Goal: Communication & Community: Answer question/provide support

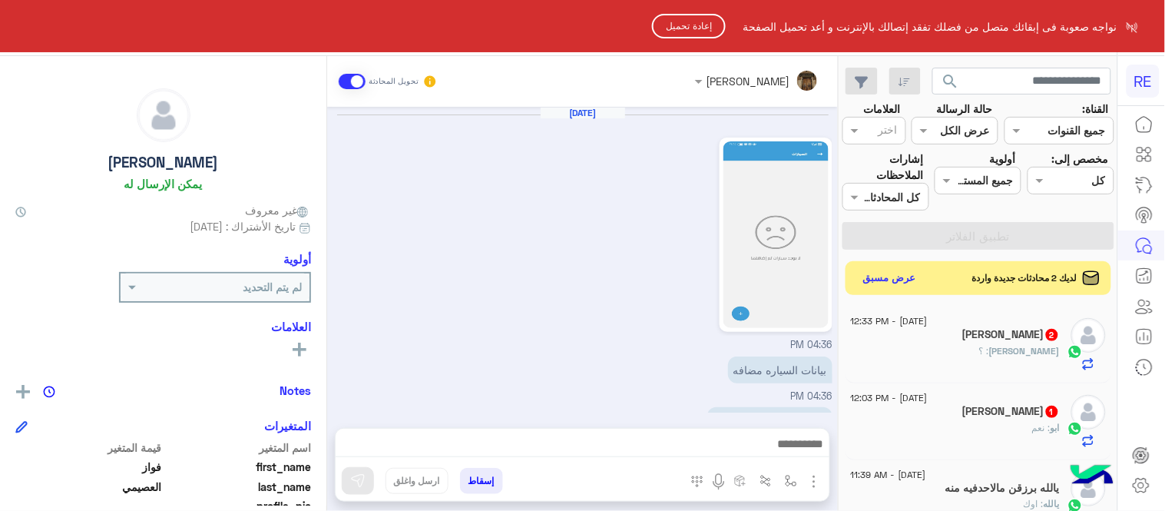
scroll to position [315, 0]
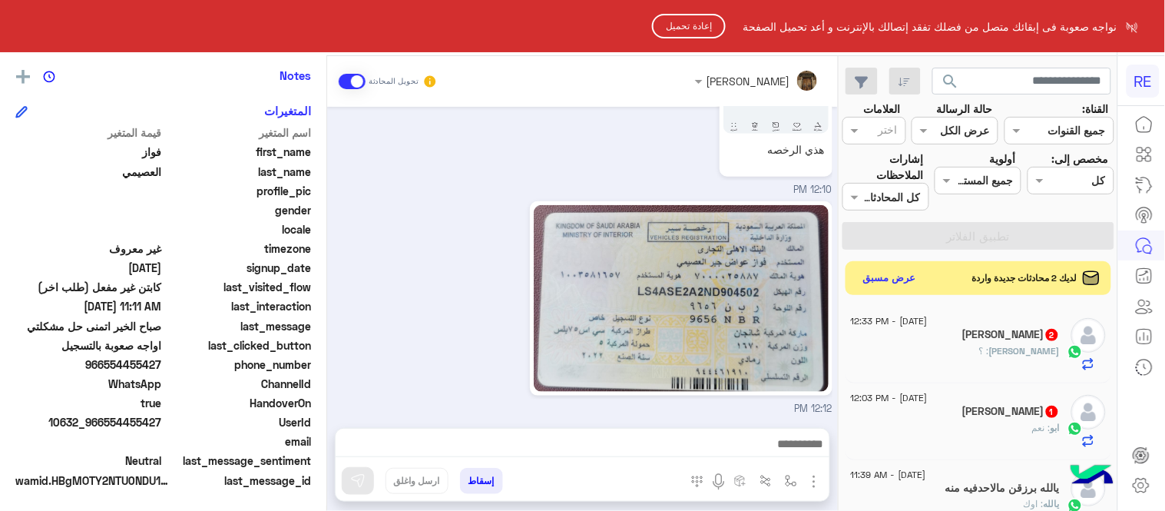
click at [676, 23] on button "إعادة تحميل" at bounding box center [689, 26] width 74 height 25
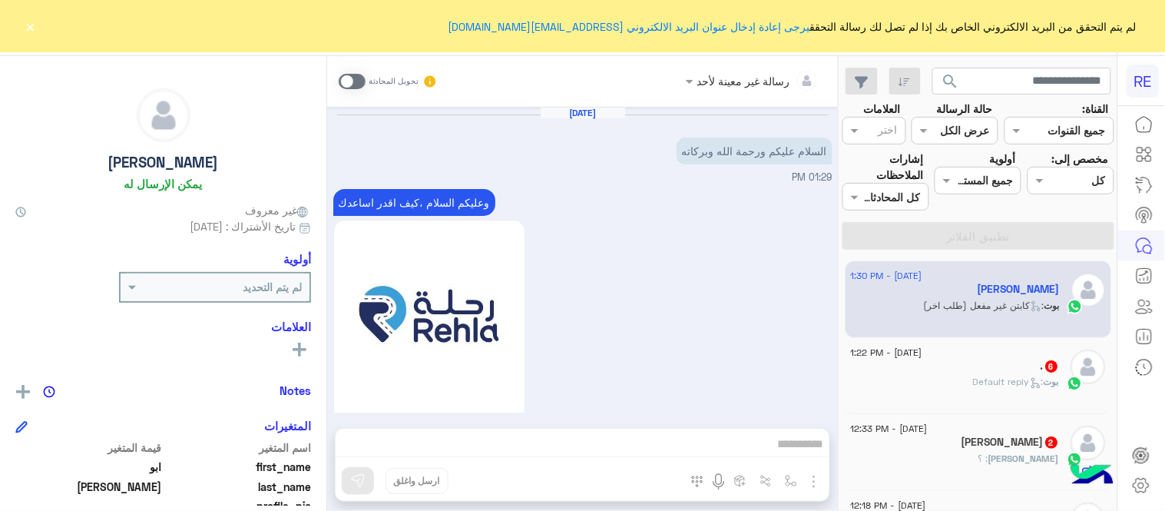
scroll to position [1412, 0]
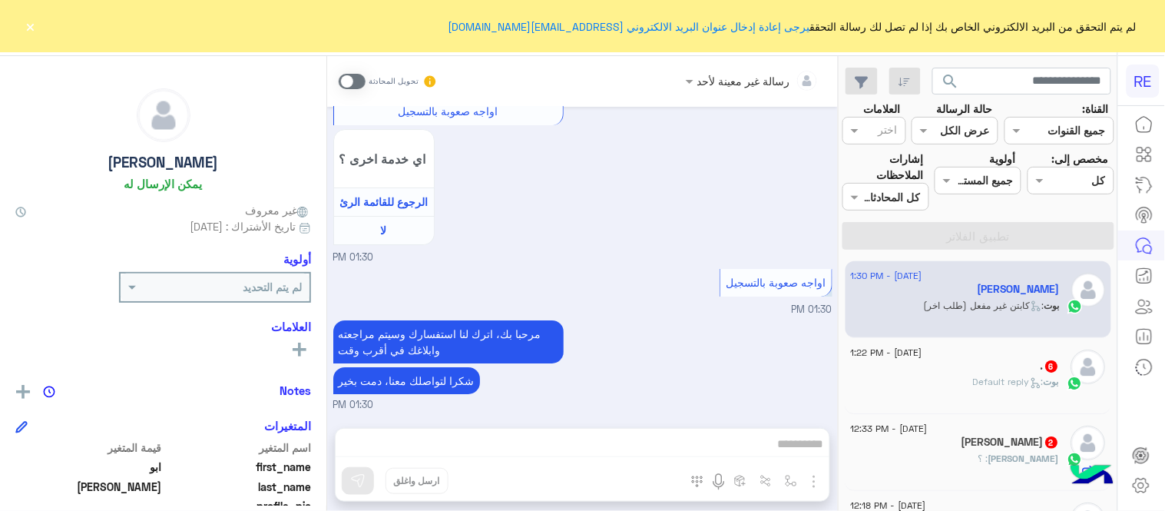
drag, startPoint x: 28, startPoint y: 26, endPoint x: 615, endPoint y: 216, distance: 616.8
click at [615, 216] on div "RE لم يتم التحقق من البريد الالكتروني الخاص بك إذا لم تصل لك رسالة التحقق يرجى …" at bounding box center [582, 255] width 1165 height 511
click at [659, 439] on div "رسالة غير معينة لأحد تحويل المحادثة Sep 14, 2025 السلام عليكم ورحمة الله وبركات…" at bounding box center [582, 286] width 511 height 461
click at [346, 81] on span at bounding box center [352, 81] width 27 height 15
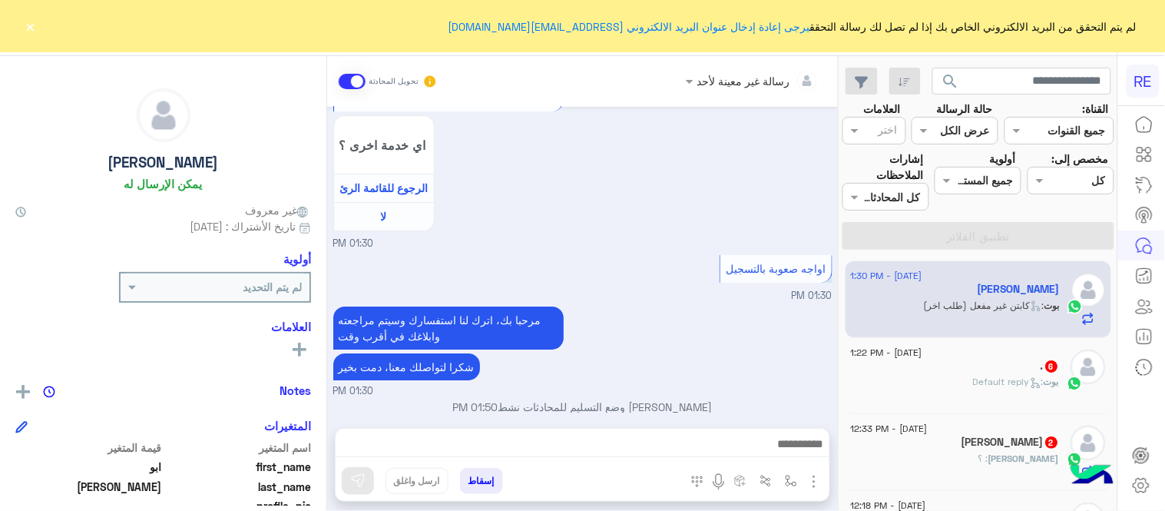
scroll to position [1440, 0]
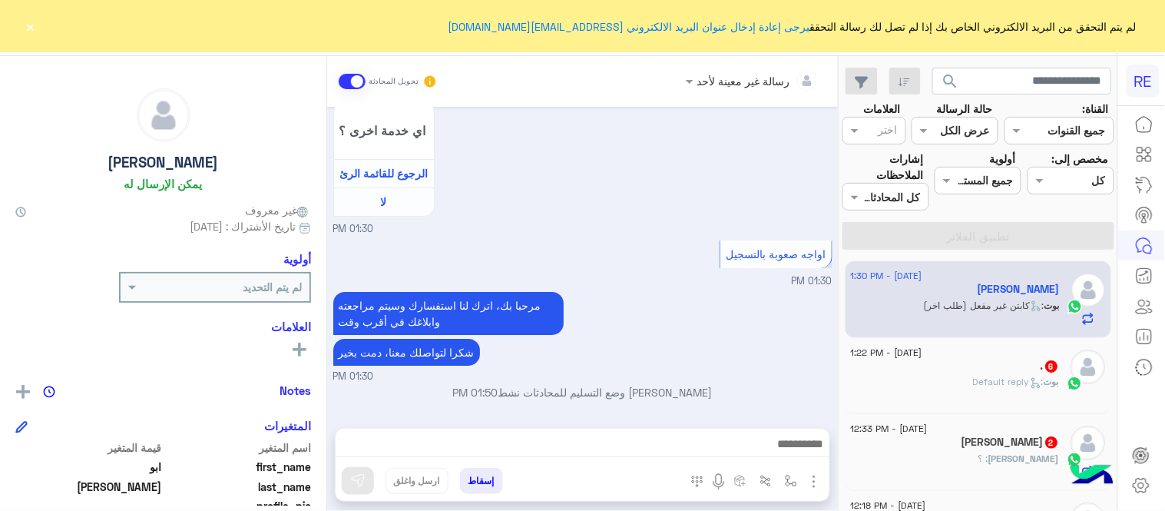
click at [33, 28] on button "×" at bounding box center [30, 25] width 15 height 15
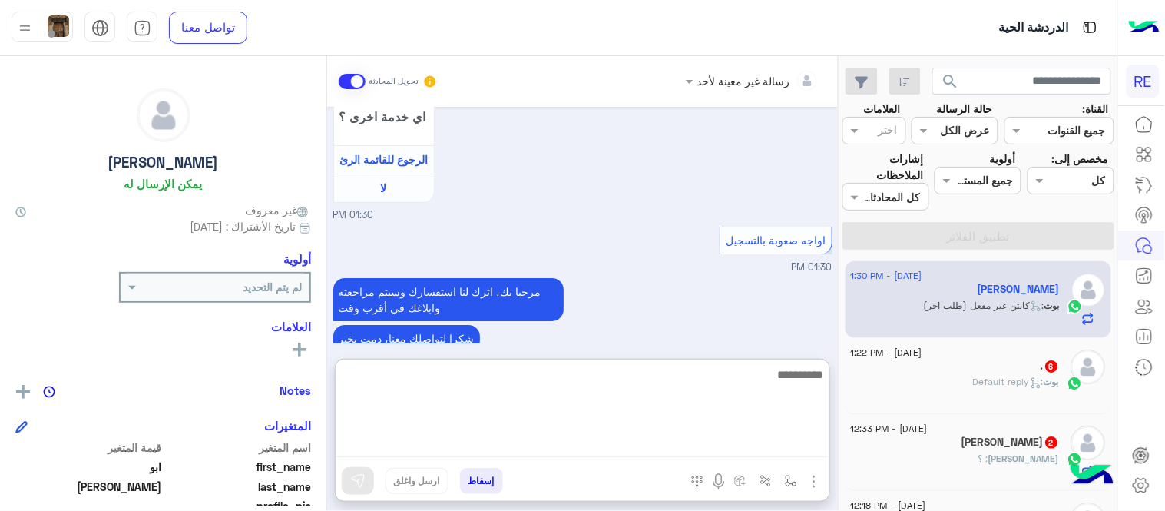
click at [655, 451] on textarea at bounding box center [583, 411] width 494 height 92
type textarea "**********"
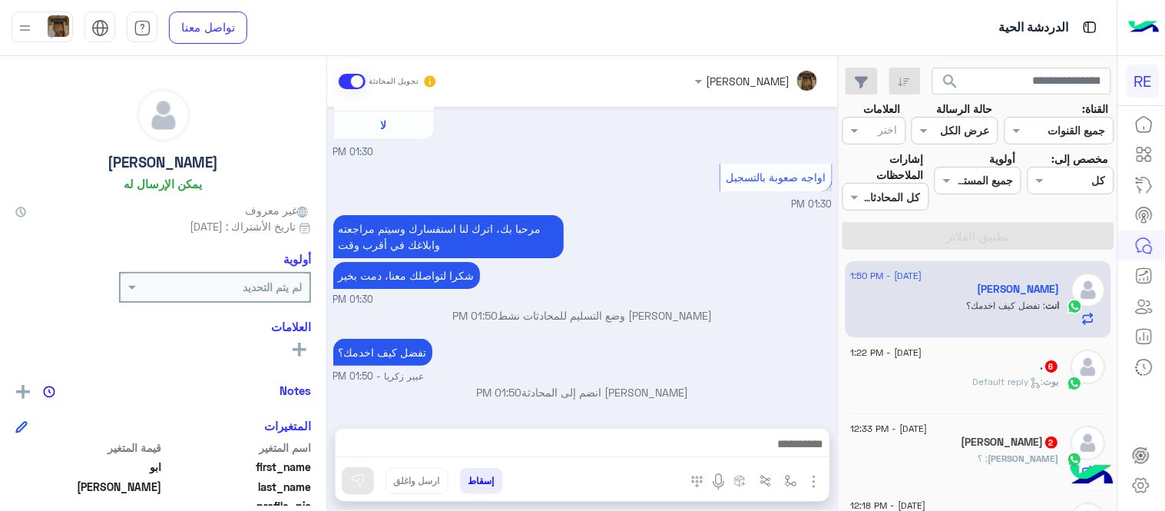
click at [755, 341] on div "Sep 14, 2025 السلام عليكم ورحمة الله وبركاته 01:29 PM وعليكم السلام ،كيف اقدر ا…" at bounding box center [582, 260] width 511 height 306
click at [977, 362] on div ". 6" at bounding box center [955, 368] width 209 height 16
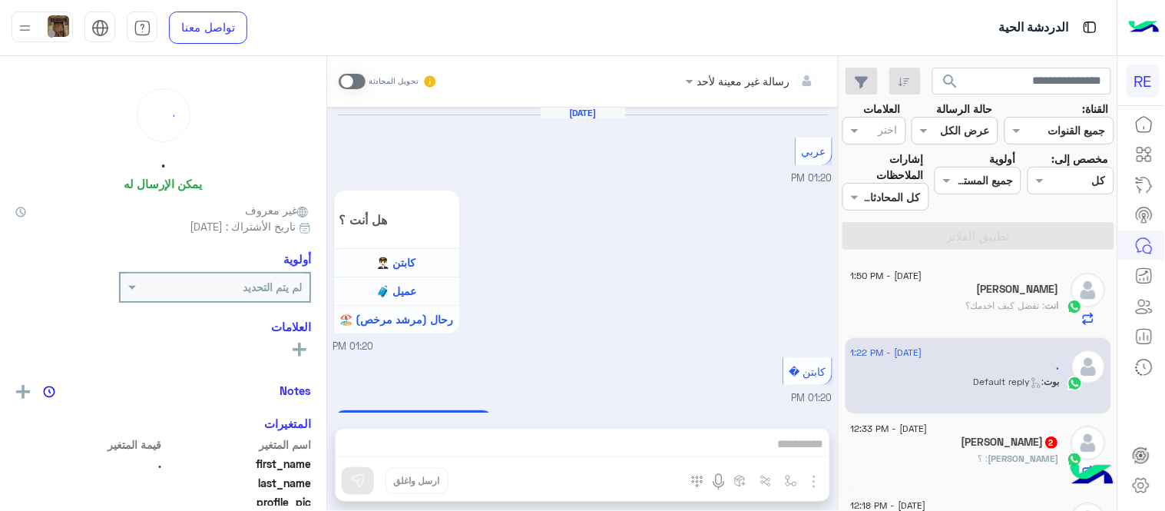
scroll to position [1053, 0]
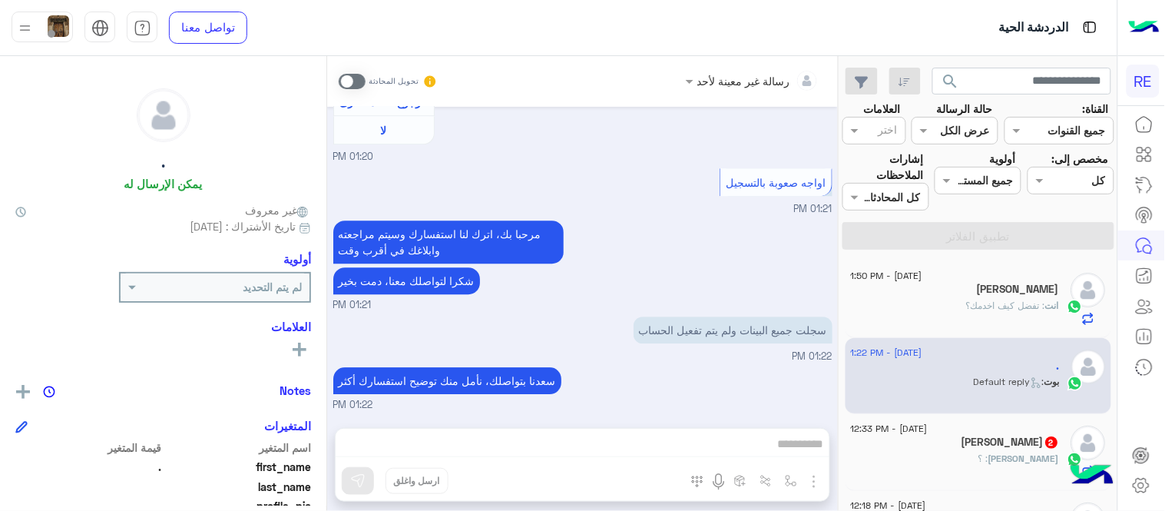
click at [343, 78] on span at bounding box center [352, 81] width 27 height 15
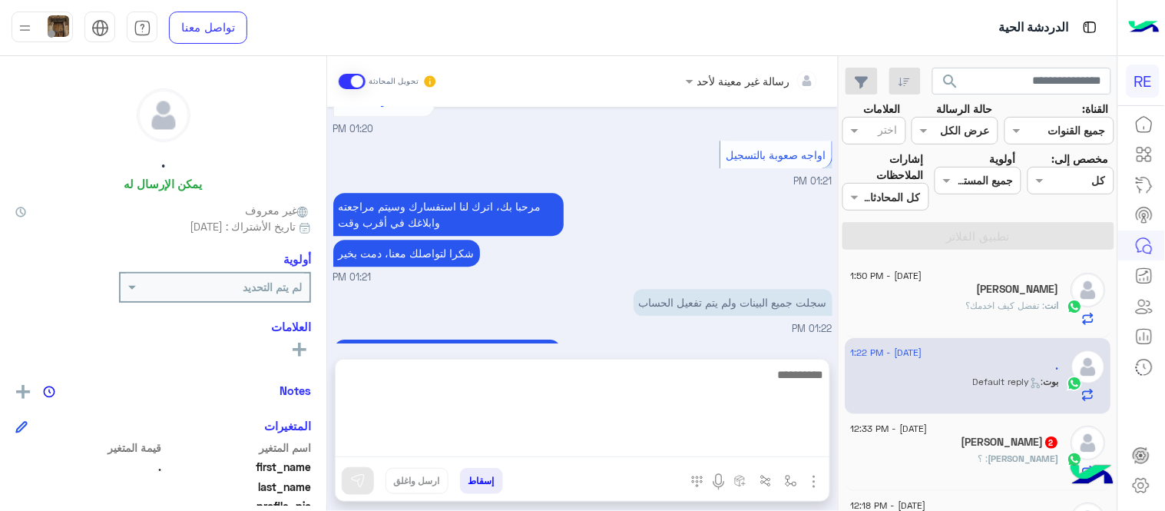
click at [653, 449] on textarea at bounding box center [583, 411] width 494 height 92
type textarea "**********"
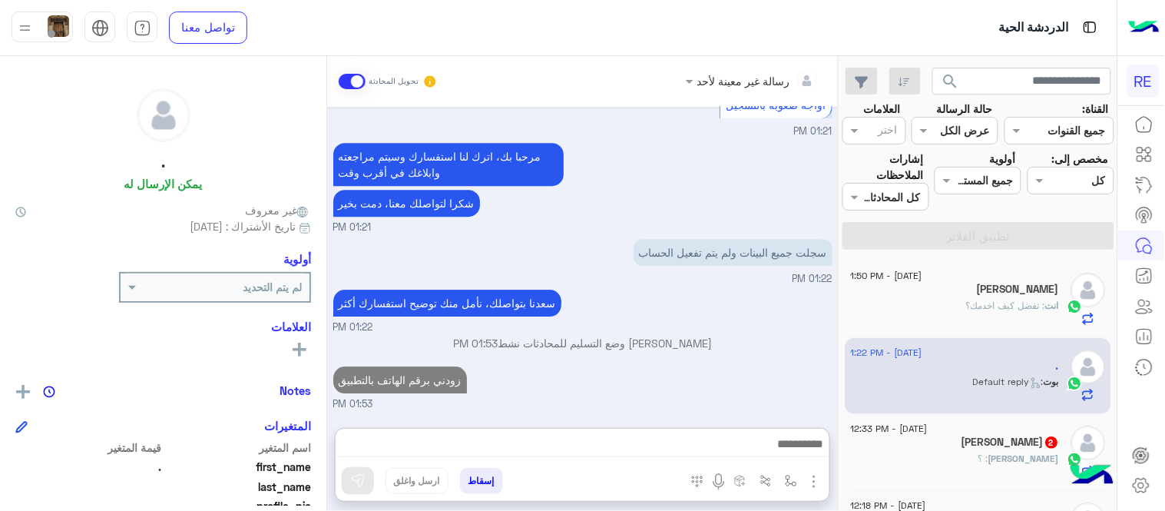
click at [702, 332] on div "Sep 14, 2025 عربي 01:20 PM هل أنت ؟ كابتن 👨🏻‍✈️ عميل 🧳 رحال (مرشد مرخص) 🏖️ 01:2…" at bounding box center [582, 260] width 511 height 306
click at [928, 456] on div "محمد : ؟" at bounding box center [955, 465] width 209 height 27
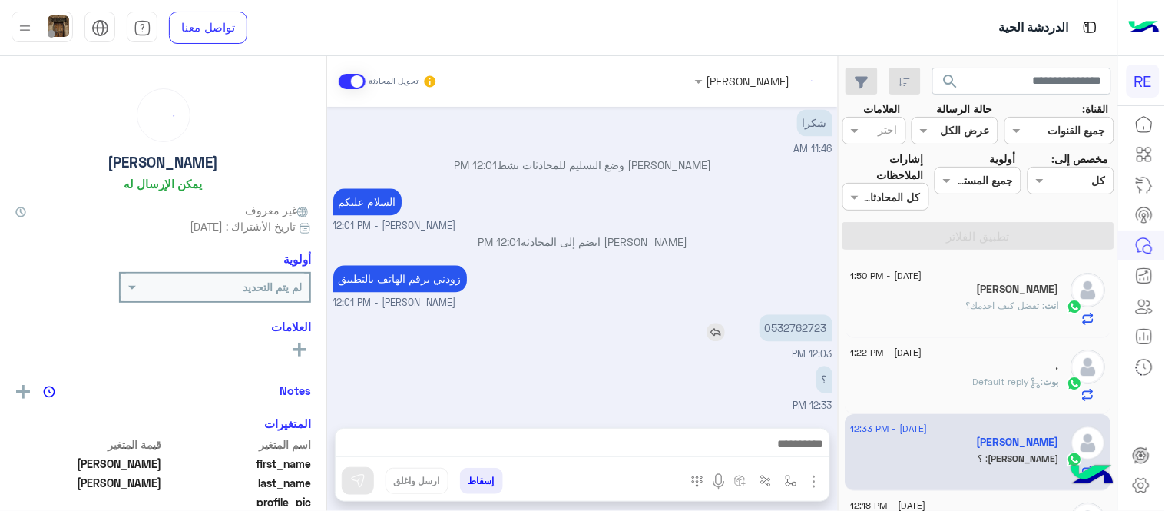
scroll to position [870, 0]
click at [787, 323] on p "0532762723" at bounding box center [796, 327] width 73 height 27
copy p "0532762723"
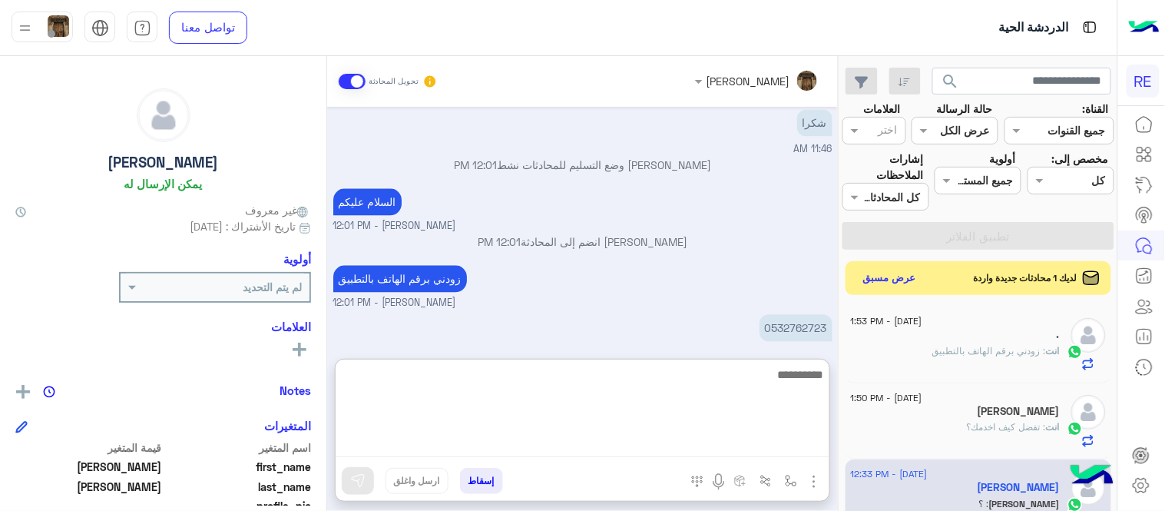
click at [590, 440] on textarea at bounding box center [583, 411] width 494 height 92
type textarea "**********"
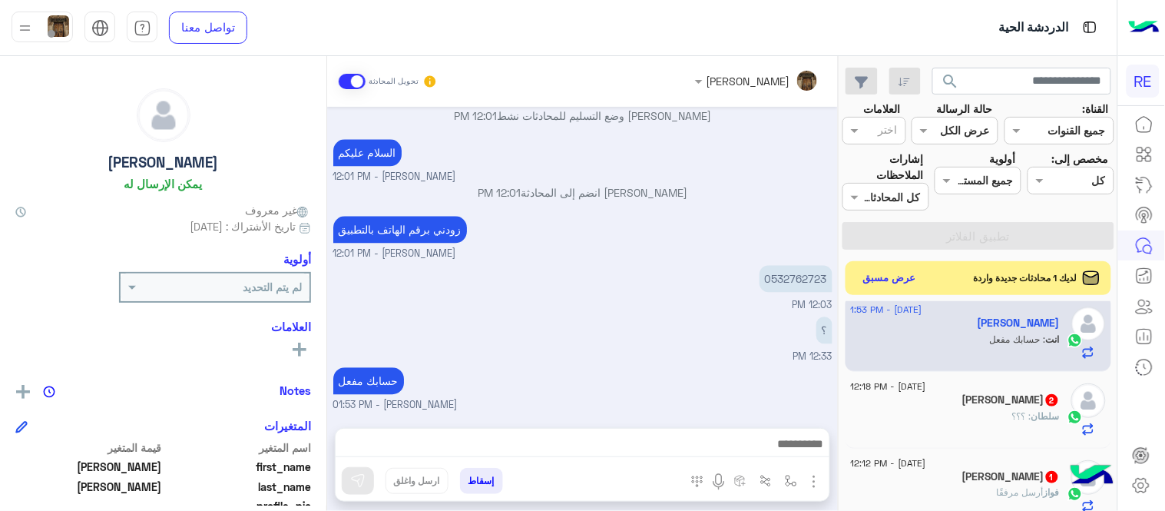
scroll to position [936, 0]
click at [910, 396] on div "سلطان الحربي 2" at bounding box center [955, 401] width 209 height 16
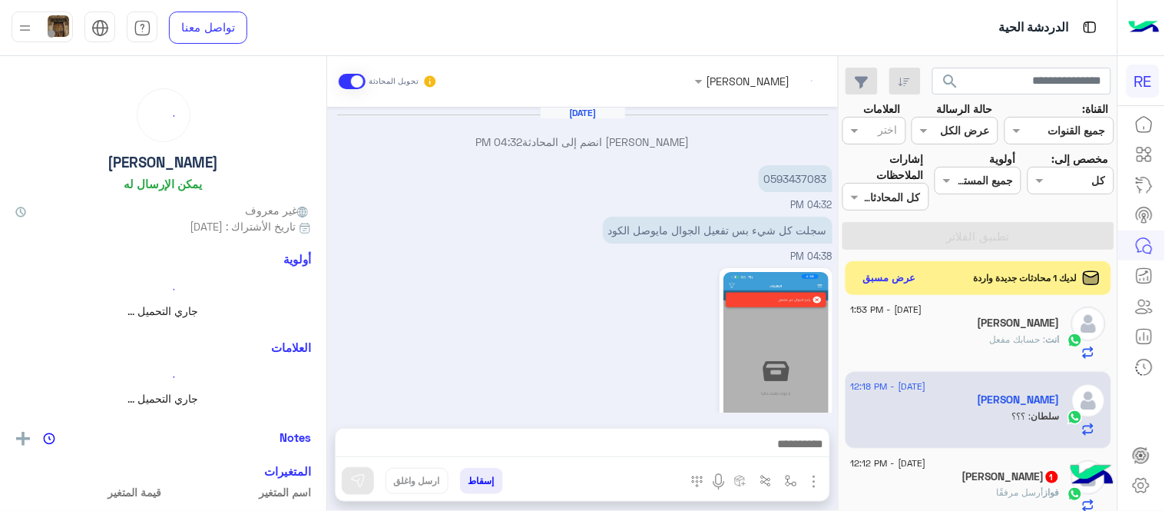
scroll to position [417, 0]
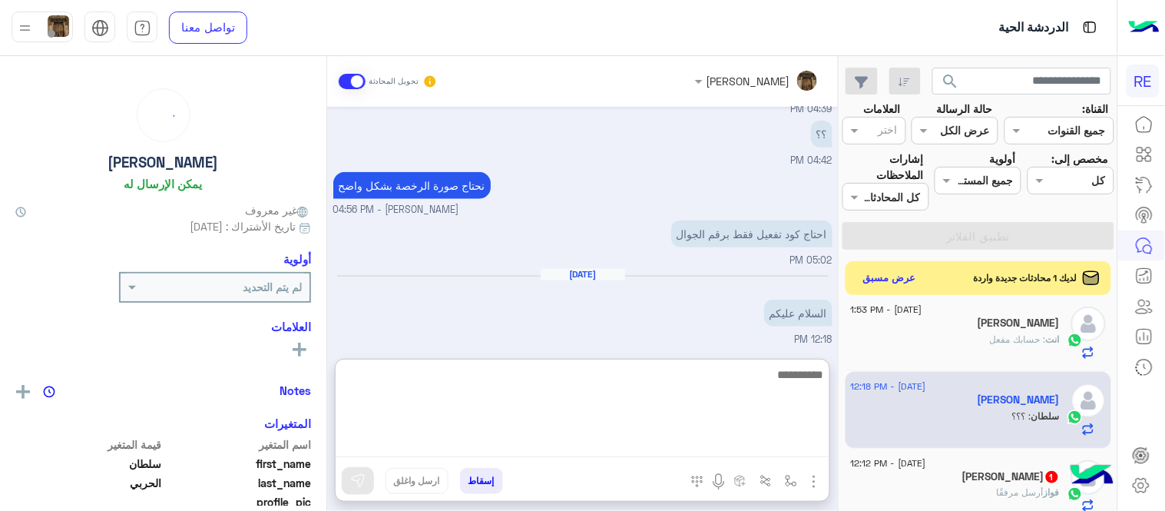
click at [612, 443] on textarea at bounding box center [583, 411] width 494 height 92
type textarea "**********"
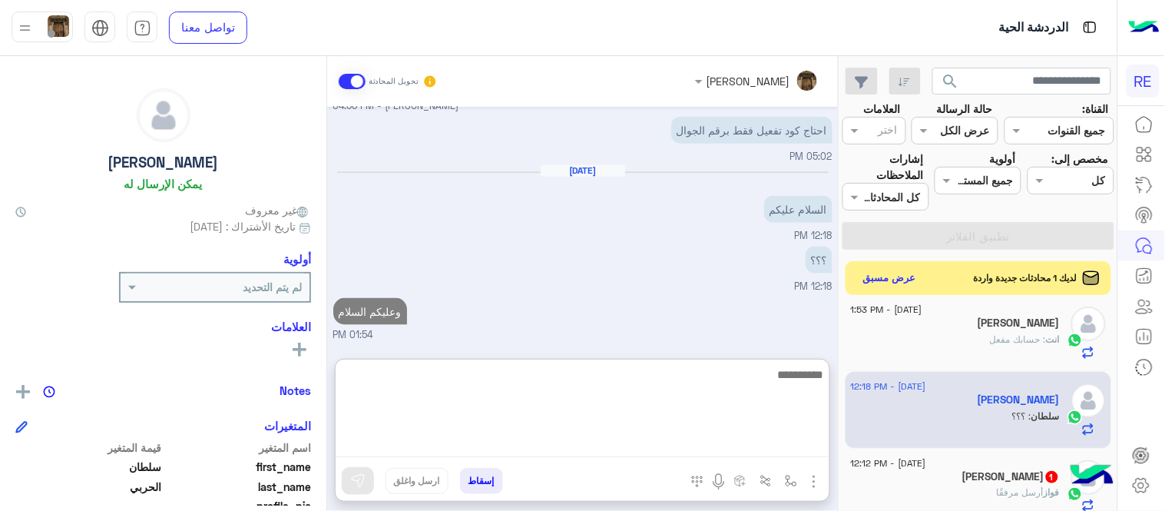
type textarea "*"
type textarea "**********"
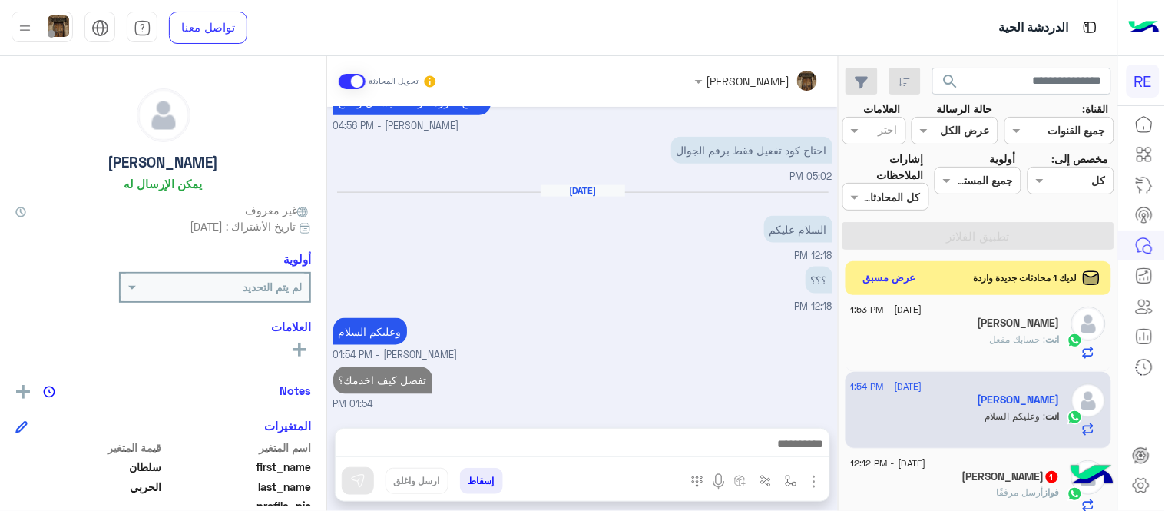
click at [673, 363] on div "تفضل كيف اخدمك؟ 01:54 PM" at bounding box center [582, 387] width 499 height 49
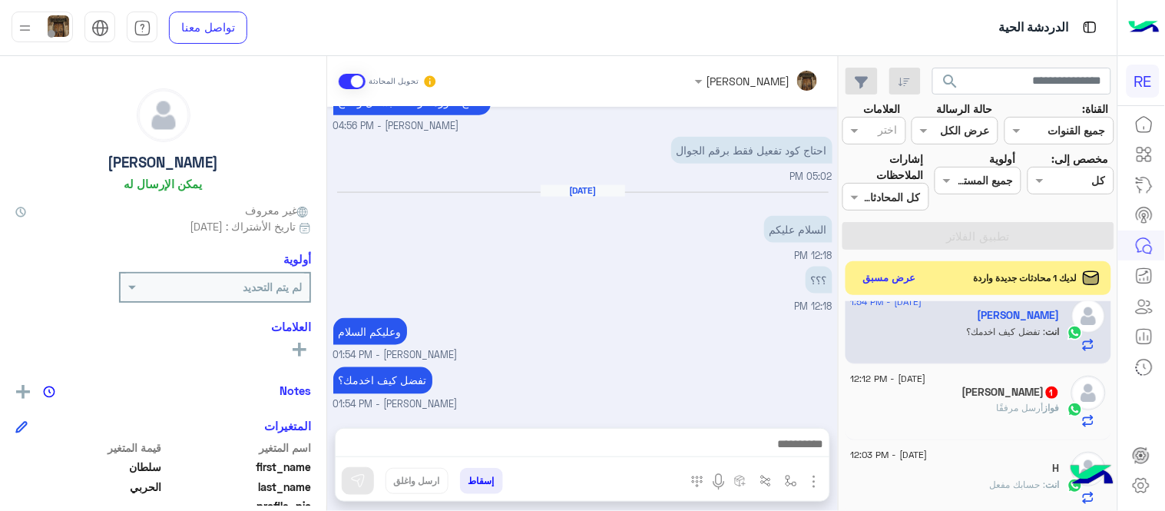
scroll to position [267, 0]
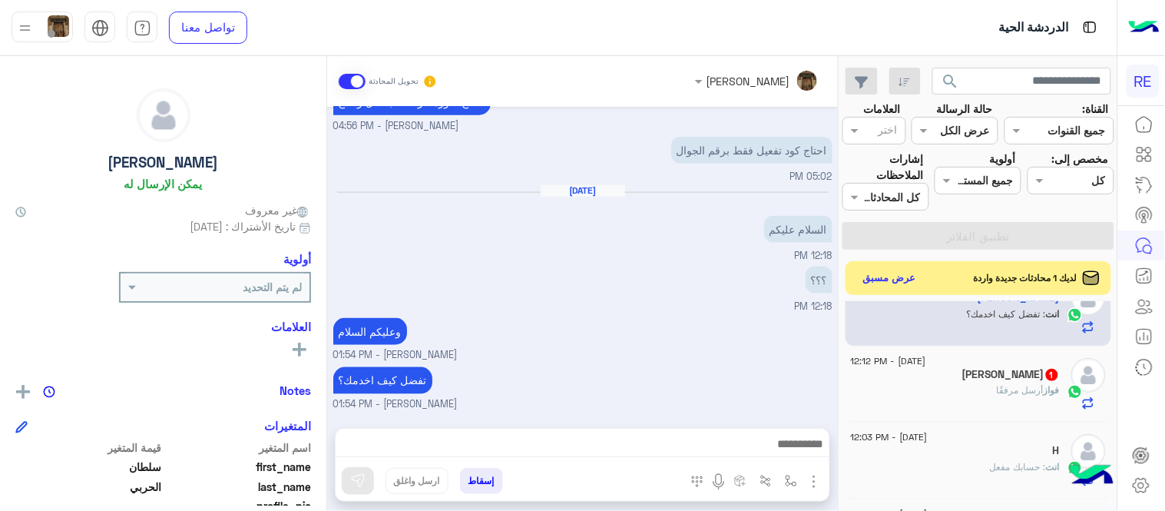
click at [939, 385] on div "فواز أرسل مرفقًا" at bounding box center [955, 396] width 209 height 27
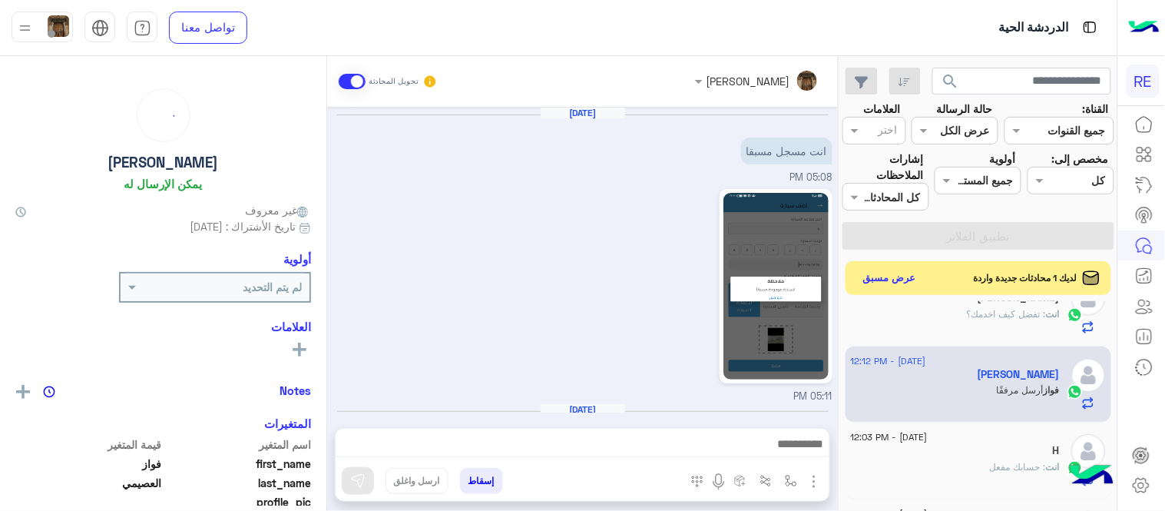
scroll to position [1147, 0]
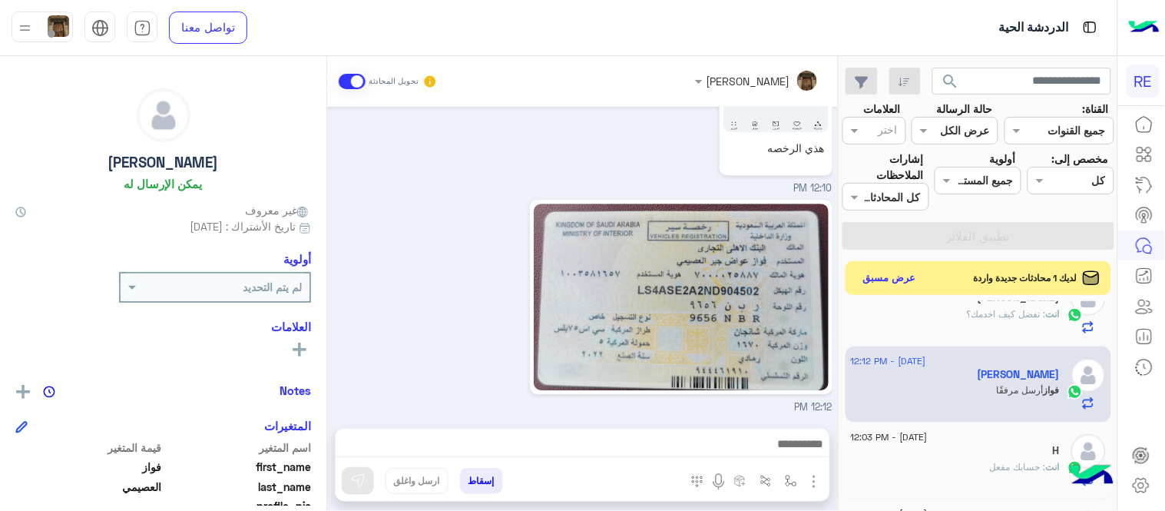
click at [329, 375] on mat-drawer-container "عبير زكريا تحويل المحادثة Sep 13, 2025 انت مسجل مسبقا 05:08 PM 05:11 PM Sep 14,…" at bounding box center [419, 286] width 838 height 461
click at [533, 443] on textarea at bounding box center [583, 445] width 494 height 23
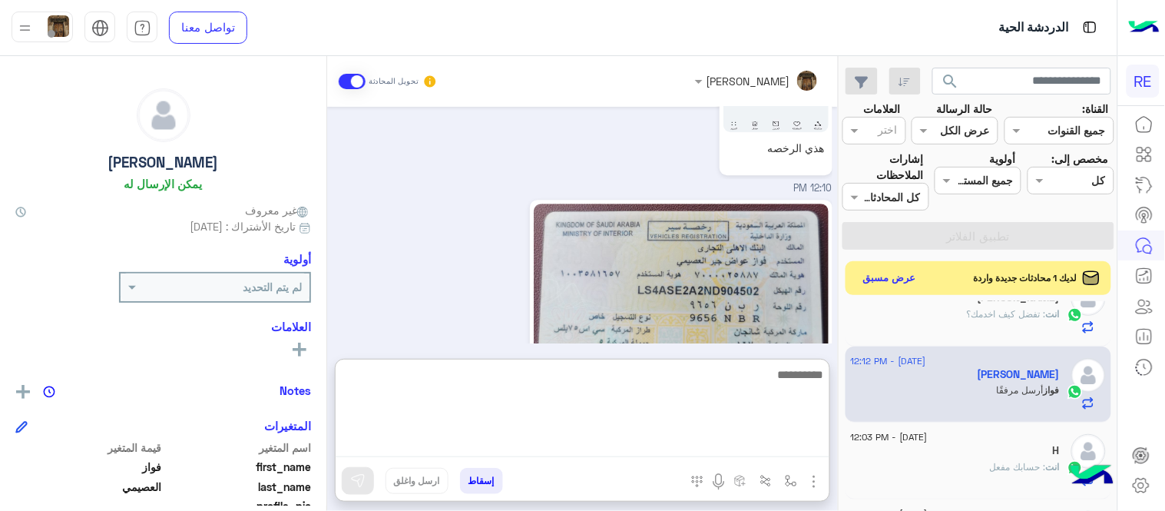
type textarea "*"
type textarea "*******"
click at [601, 394] on textarea at bounding box center [583, 411] width 494 height 92
paste textarea "**********"
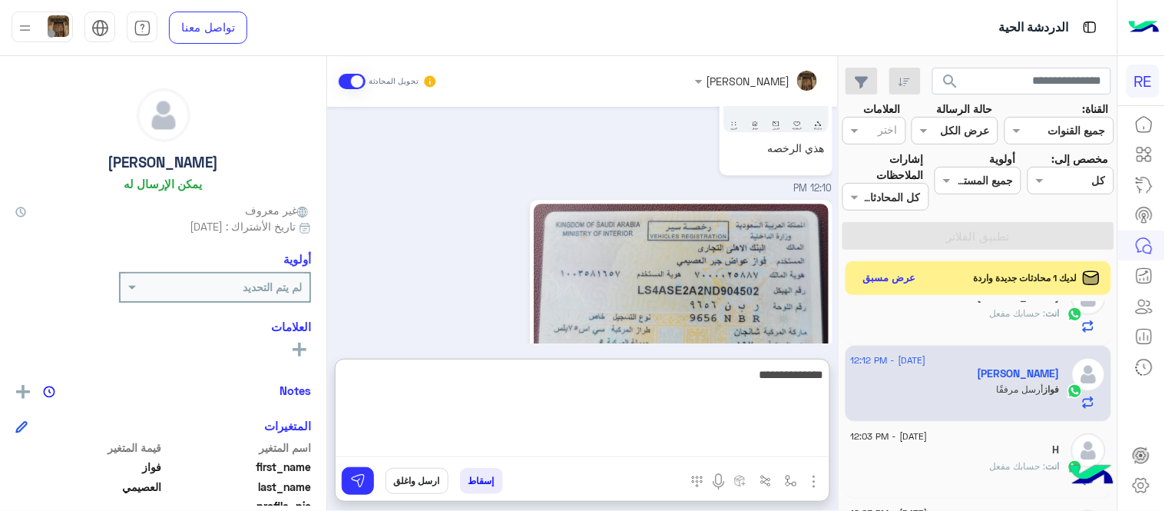
type textarea "**********"
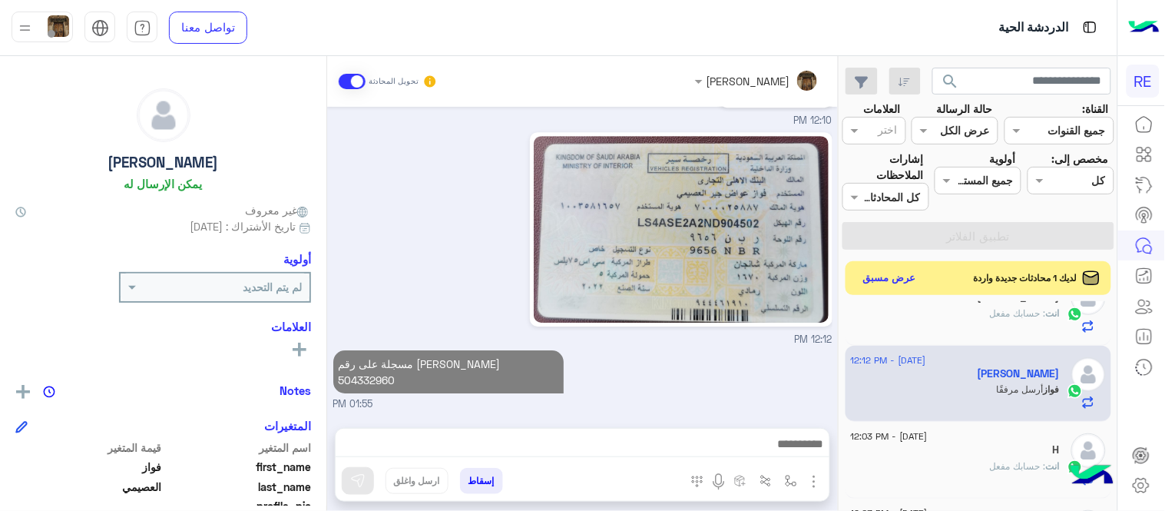
click at [727, 325] on div "Sep 13, 2025 انت مسجل مسبقا 05:08 PM 05:11 PM Sep 14, 2025 صباح الخير اتمنى حل …" at bounding box center [582, 260] width 511 height 306
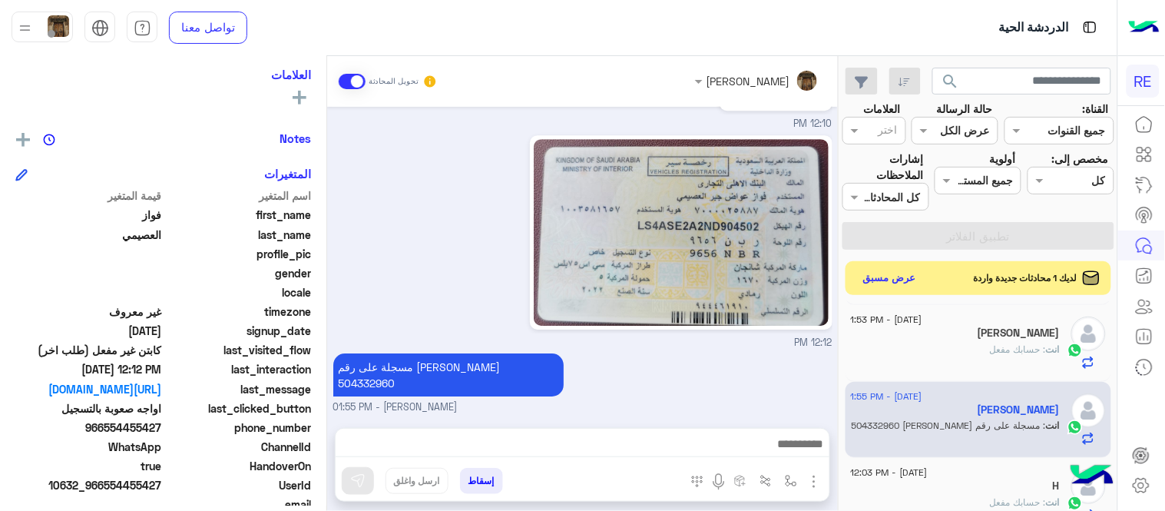
scroll to position [0, 0]
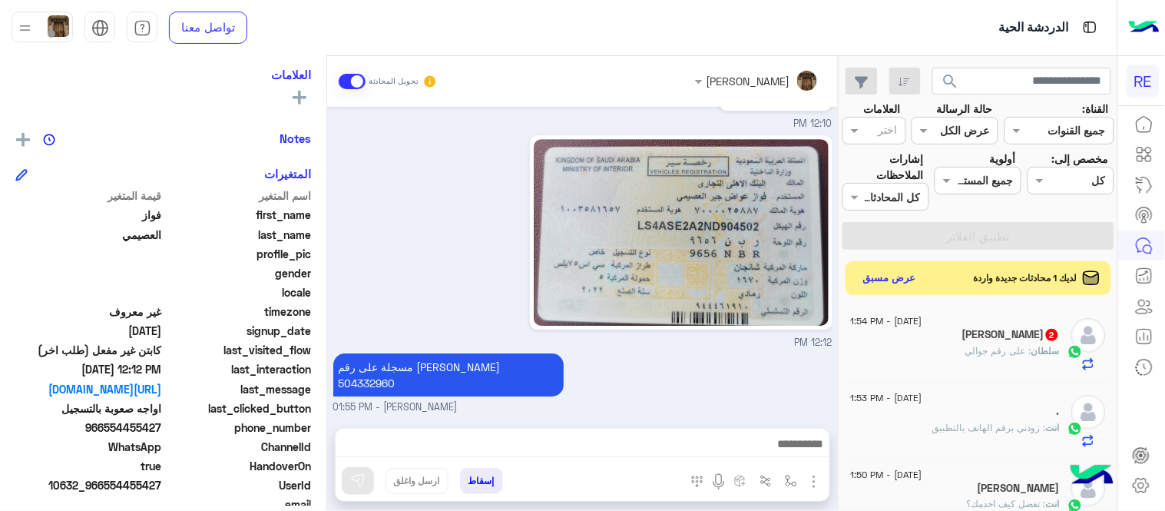
click at [1046, 332] on span "2" at bounding box center [1052, 335] width 12 height 12
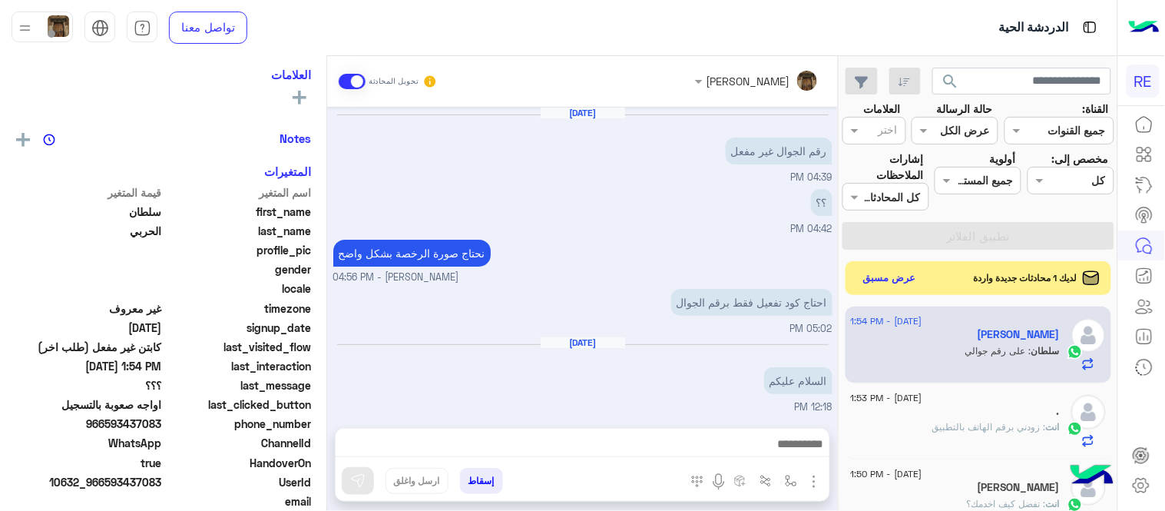
scroll to position [252, 0]
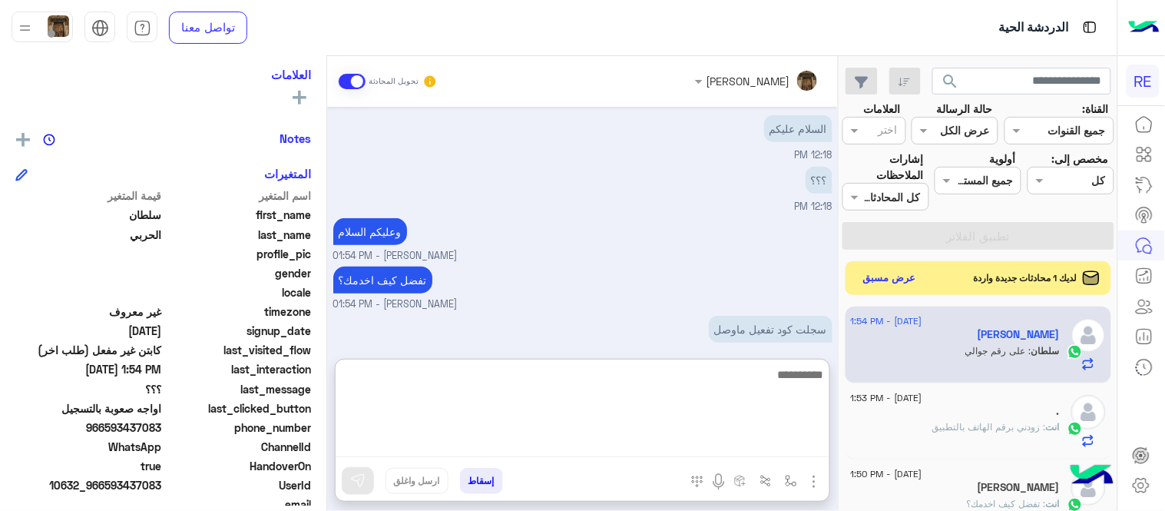
click at [692, 446] on textarea at bounding box center [583, 411] width 494 height 92
type textarea "**********"
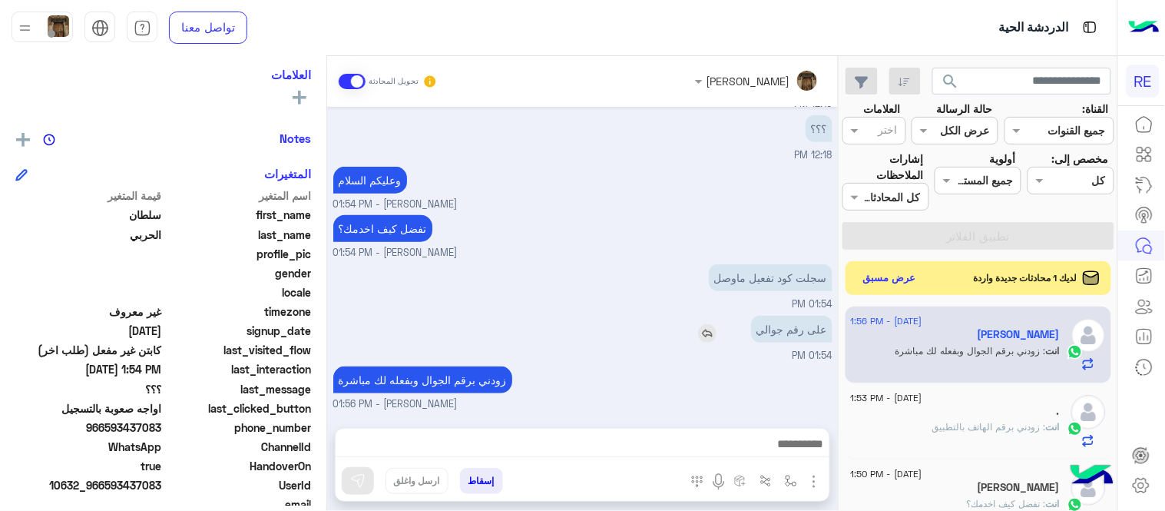
click at [670, 259] on div "Sep 13, 2025 رقم الجوال غير مفعل 04:39 PM ؟؟ 04:42 PM نحتاج صورة الرخصة بشكل وا…" at bounding box center [582, 260] width 511 height 306
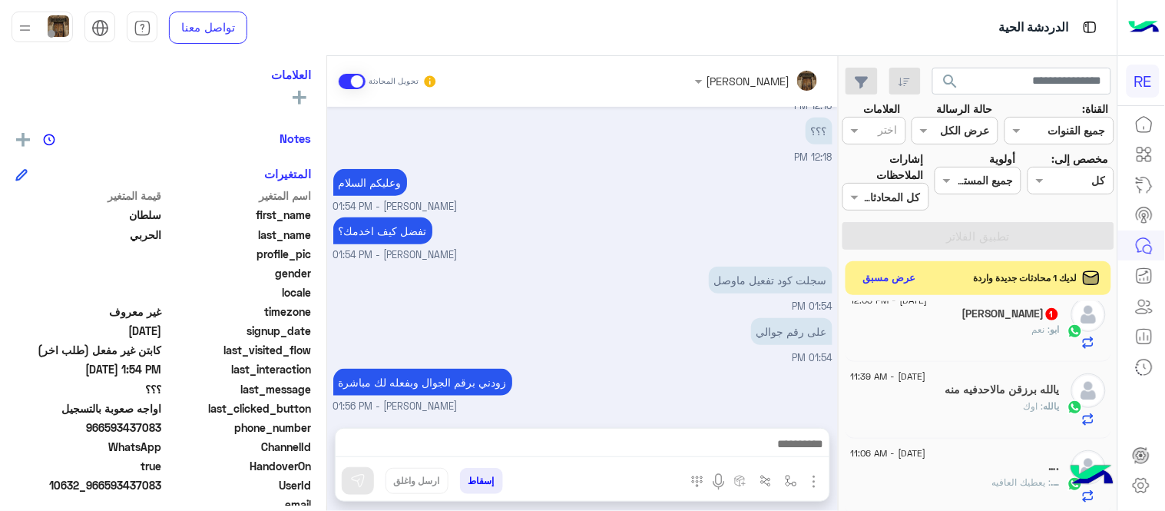
scroll to position [438, 0]
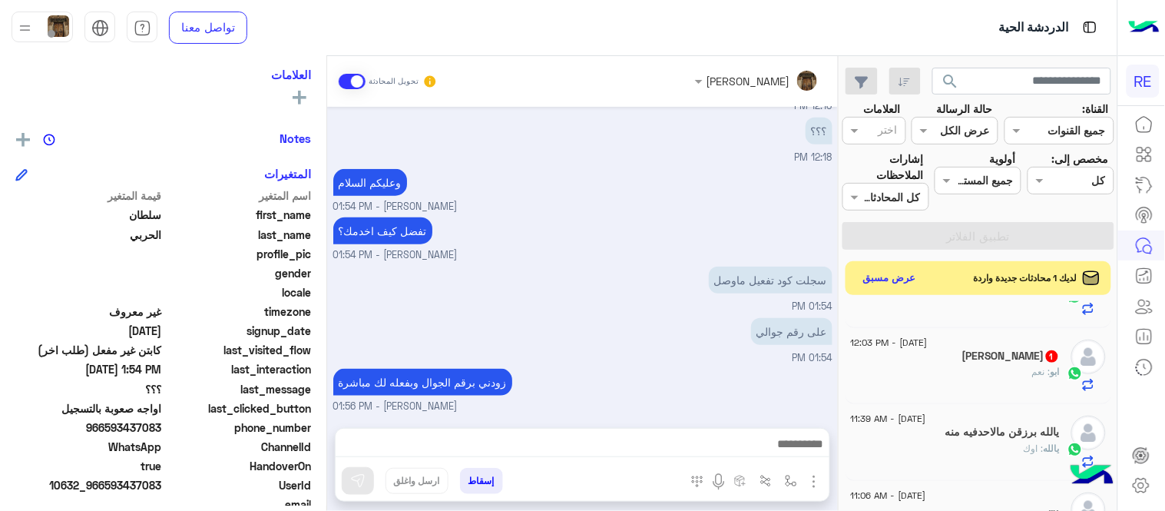
click at [956, 369] on div "ابو : نعم" at bounding box center [955, 378] width 209 height 27
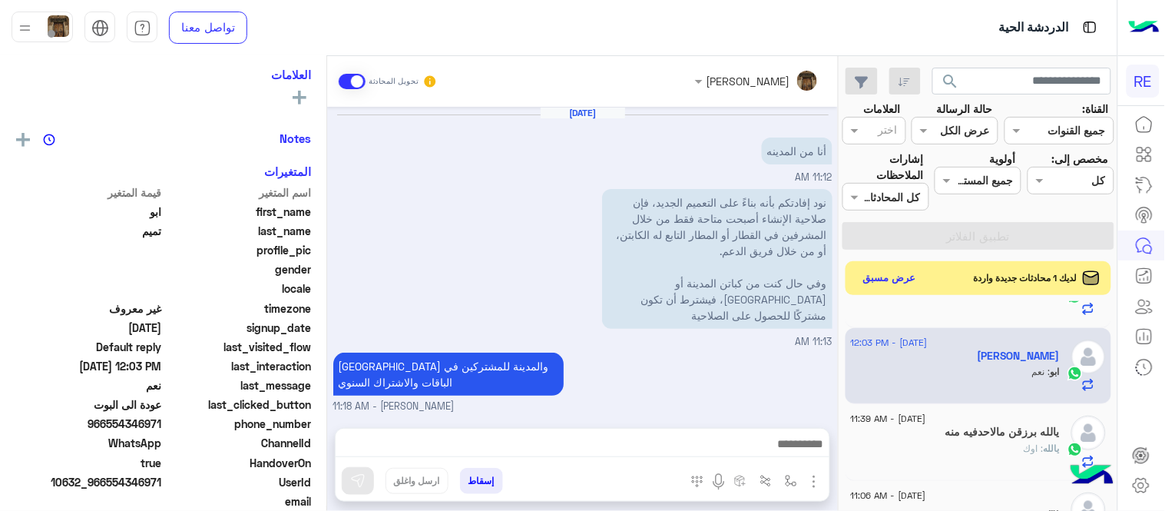
scroll to position [392, 0]
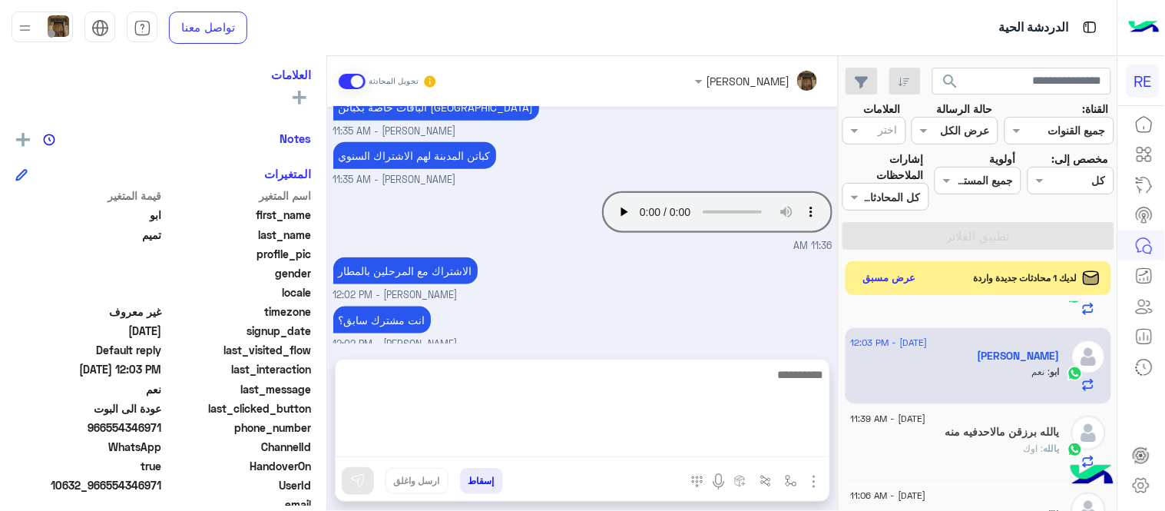
click at [648, 442] on textarea at bounding box center [583, 411] width 494 height 92
type textarea "**********"
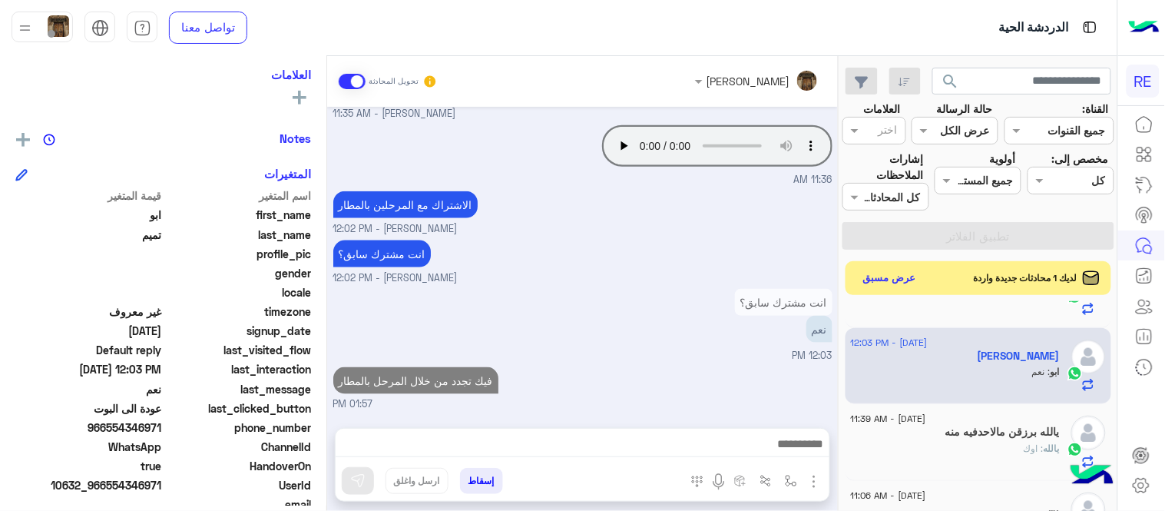
click at [653, 296] on div "Sep 14, 2025 أنا من المدينه 11:12 AM نود إفادتكم بأنه بناءً على التعميم الجديد،…" at bounding box center [582, 260] width 511 height 306
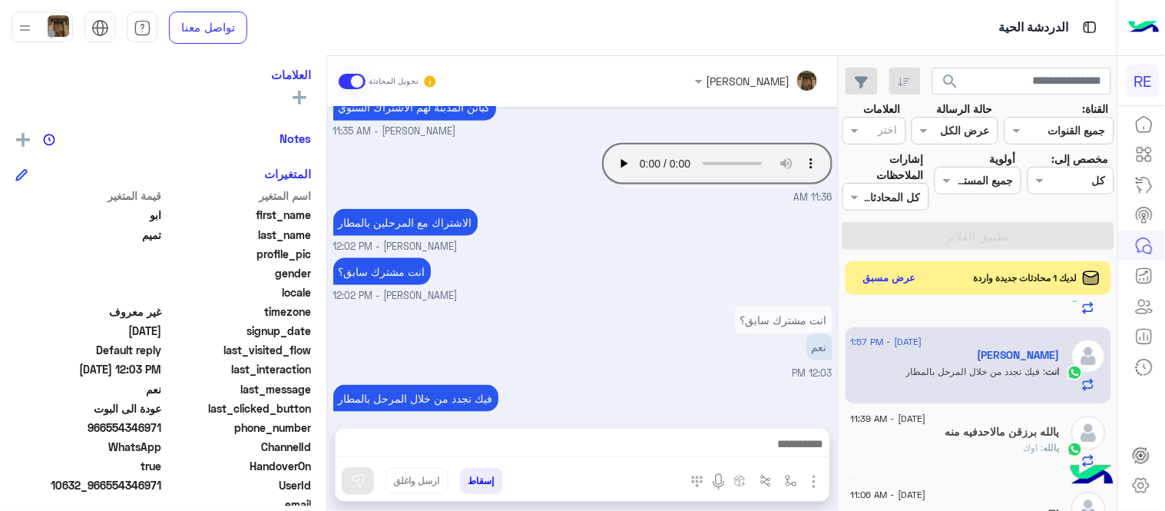
scroll to position [0, 0]
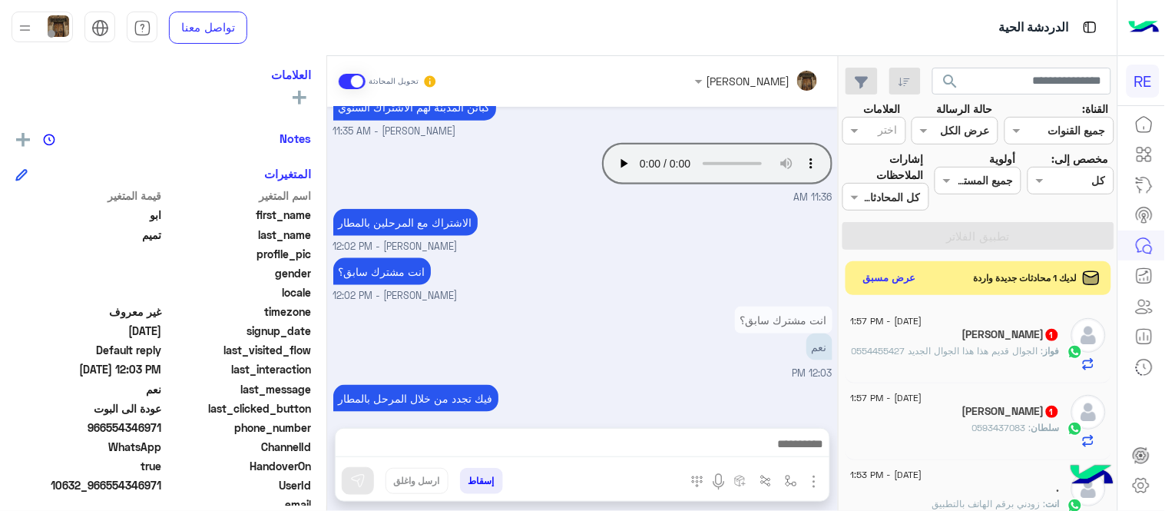
click at [949, 358] on p "فواز : الجوال قديم هذا هذا الجوال الجديد 0554455427" at bounding box center [956, 351] width 208 height 14
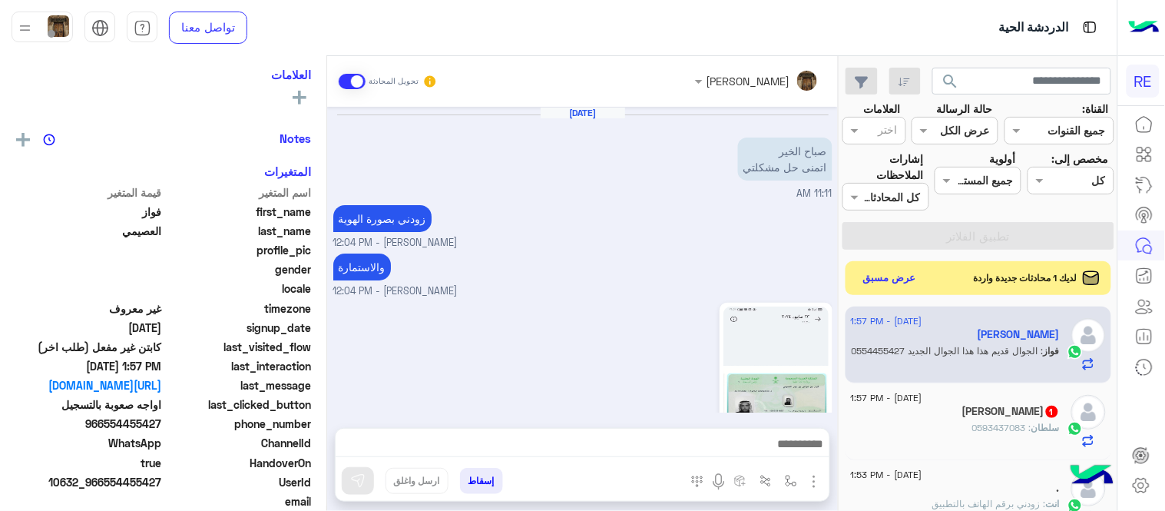
scroll to position [999, 0]
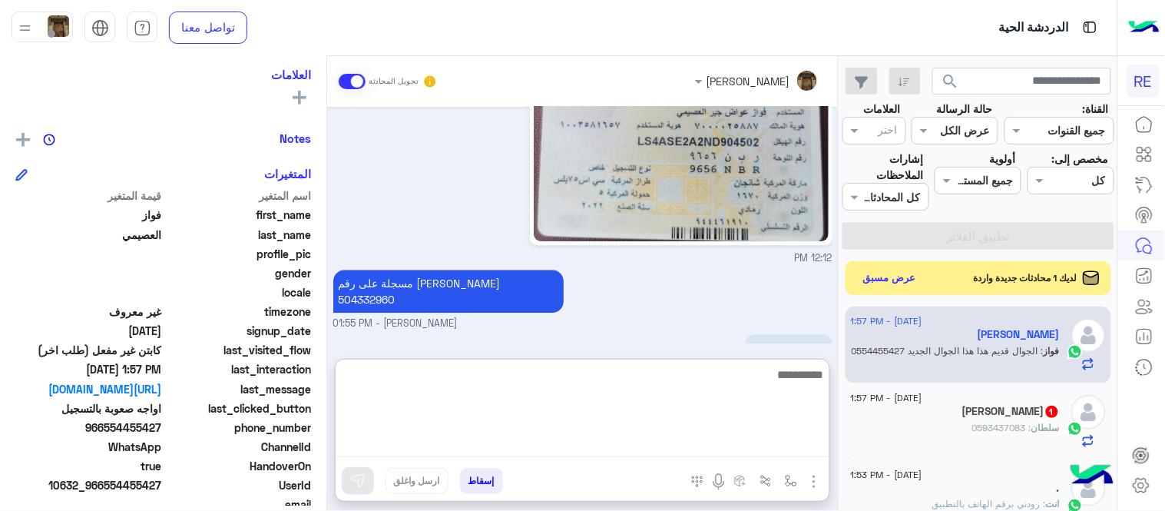
click at [733, 438] on textarea at bounding box center [583, 411] width 494 height 92
type textarea "**********"
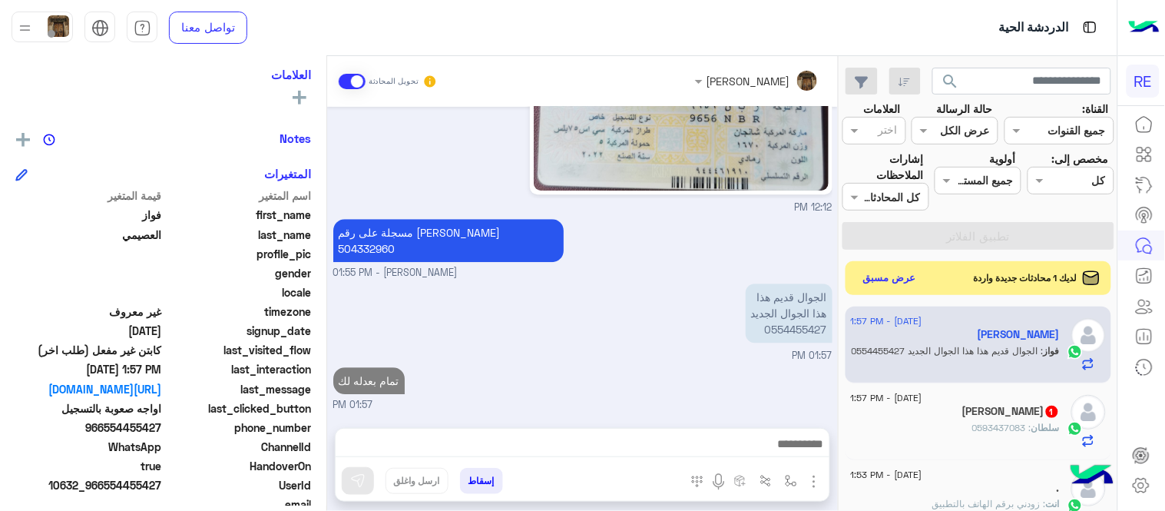
click at [757, 315] on div "Sep 14, 2025 صباح الخير اتمنى حل مشكلتي 11:11 AM زودني بصورة الهوية عبير زكريا …" at bounding box center [582, 260] width 511 height 306
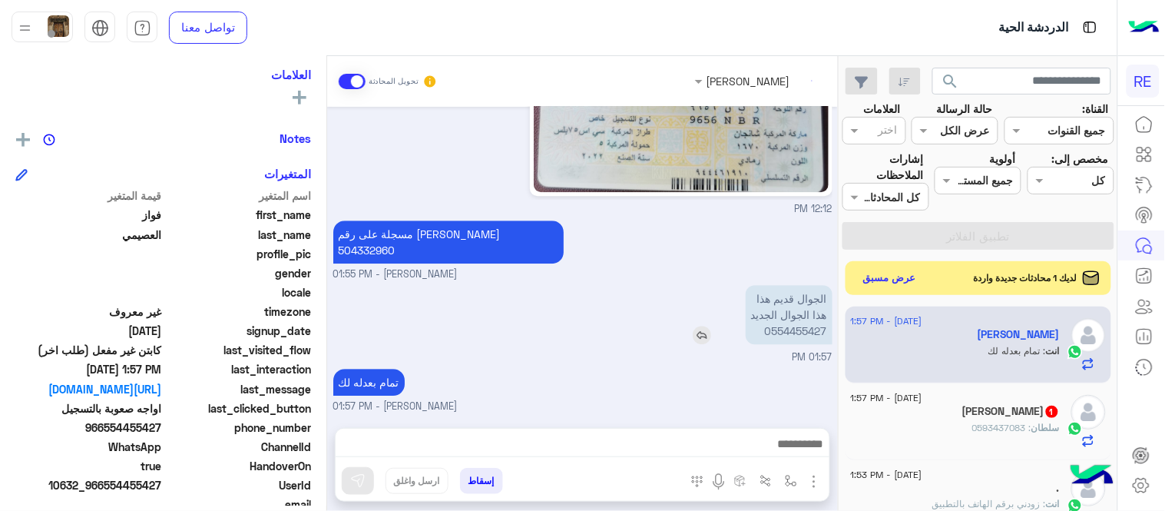
click at [788, 325] on p "الجوال قديم هذا هذا الجوال الجديد 0554455427" at bounding box center [789, 314] width 87 height 59
copy p "0554455427"
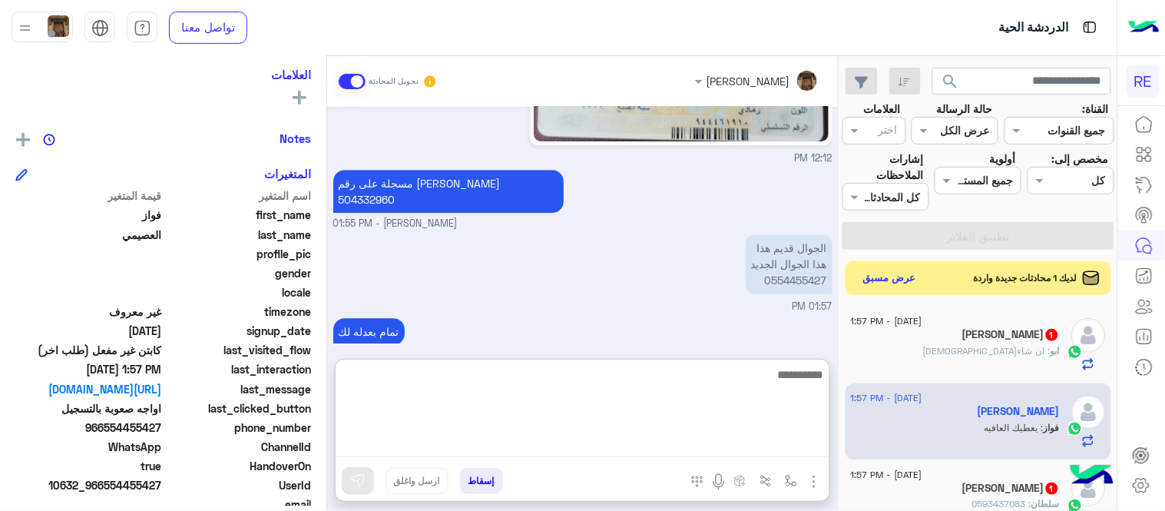
scroll to position [1117, 0]
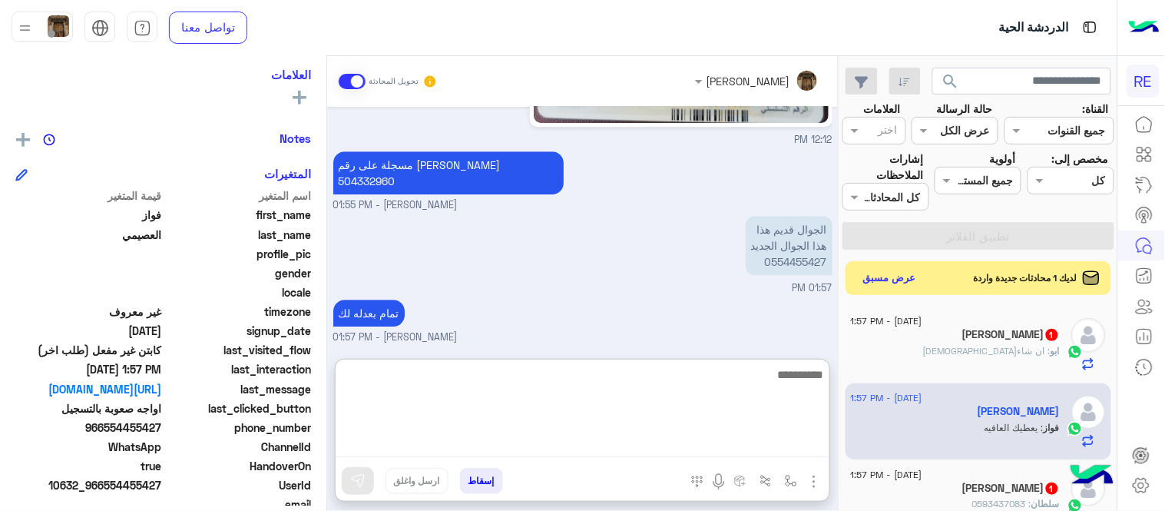
click at [594, 442] on textarea at bounding box center [583, 411] width 494 height 92
type textarea "**********"
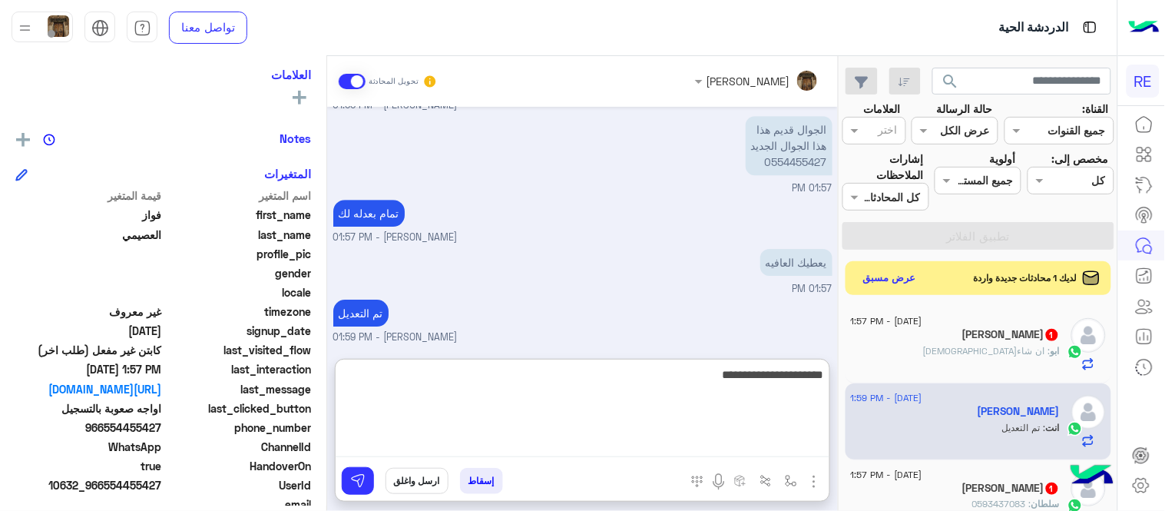
type textarea "**********"
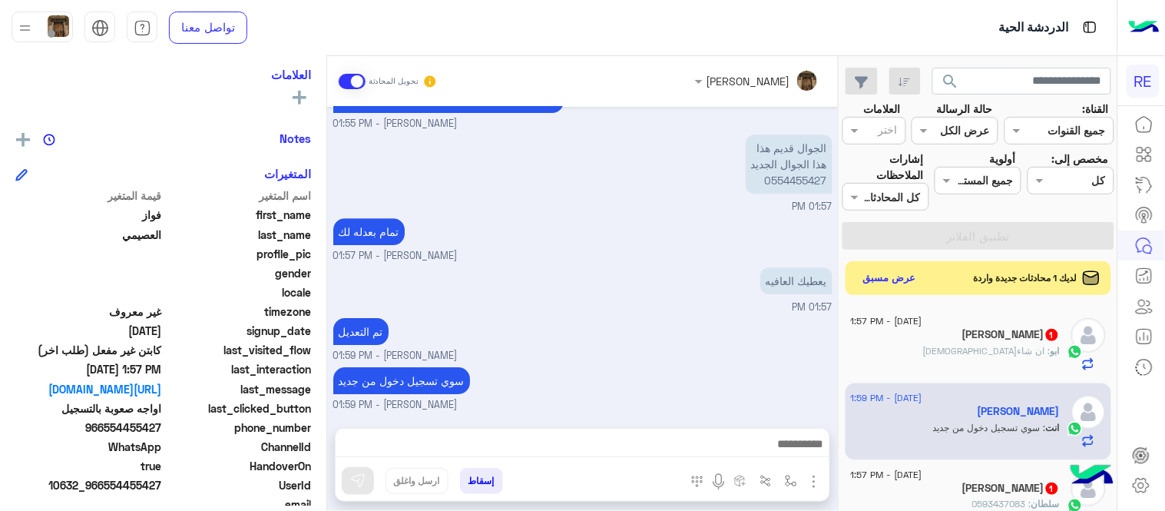
scroll to position [1206, 0]
click at [993, 361] on div "ابو : ان شاءالله" at bounding box center [955, 357] width 209 height 27
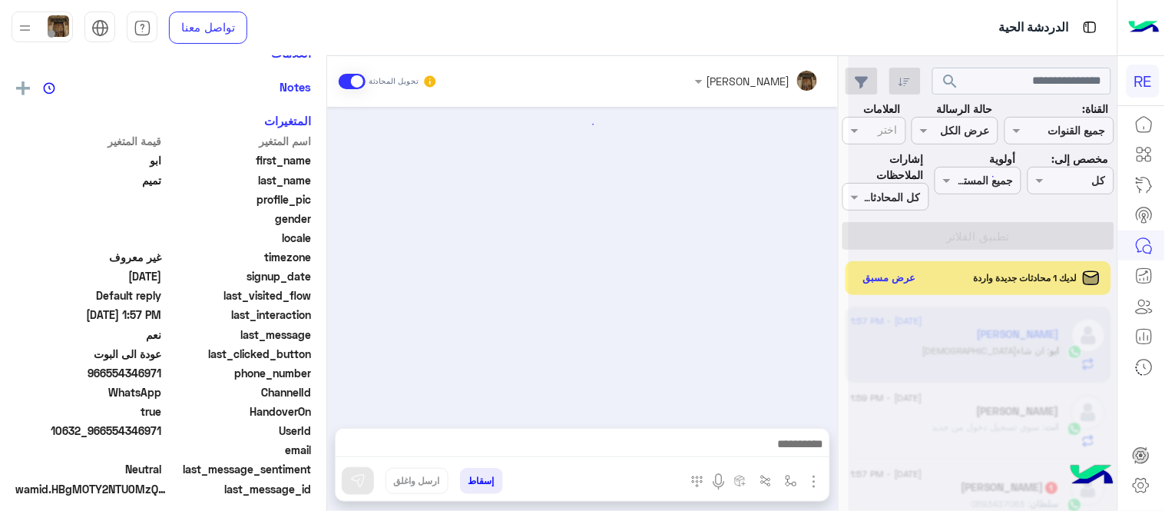
click at [734, 363] on div at bounding box center [582, 260] width 511 height 306
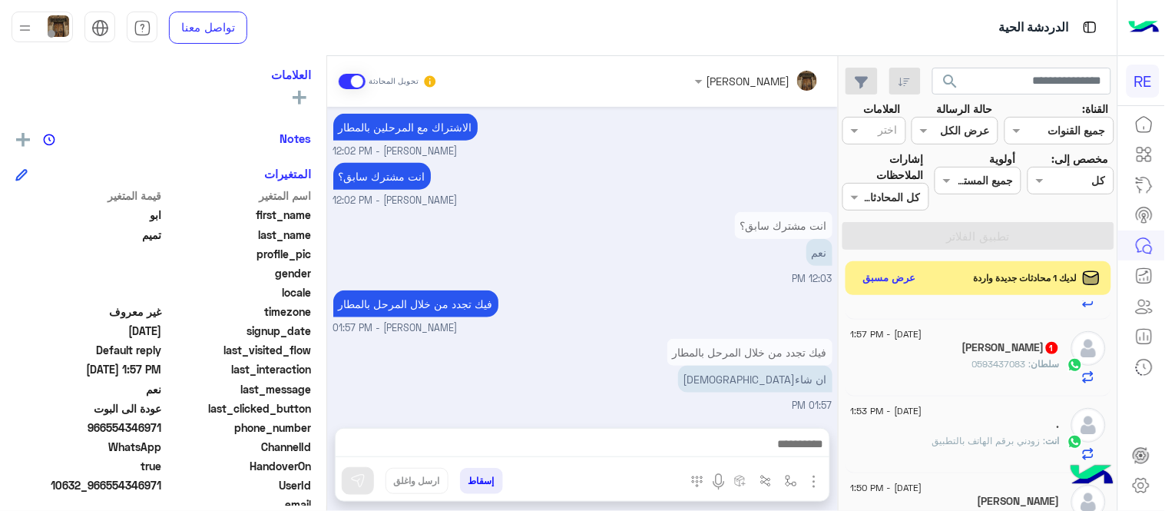
scroll to position [218, 0]
click at [839, 340] on mat-drawer "عبير زكريا تحويل المحادثة Sep 14, 2025 مكة والمدينة للمشتركين في الباقات والاشت…" at bounding box center [419, 286] width 839 height 461
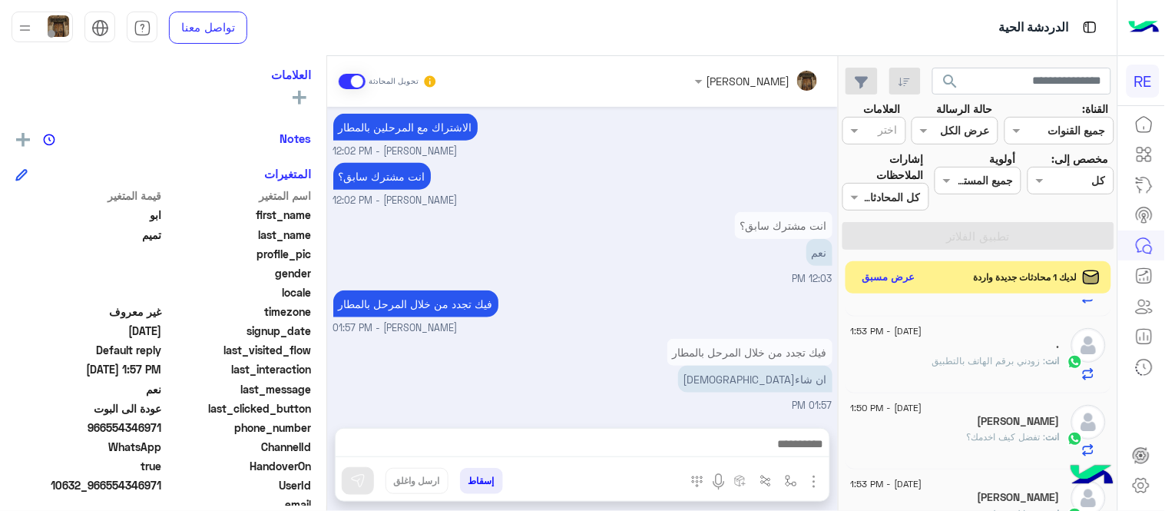
click at [870, 286] on button "عرض مسبق" at bounding box center [889, 277] width 65 height 21
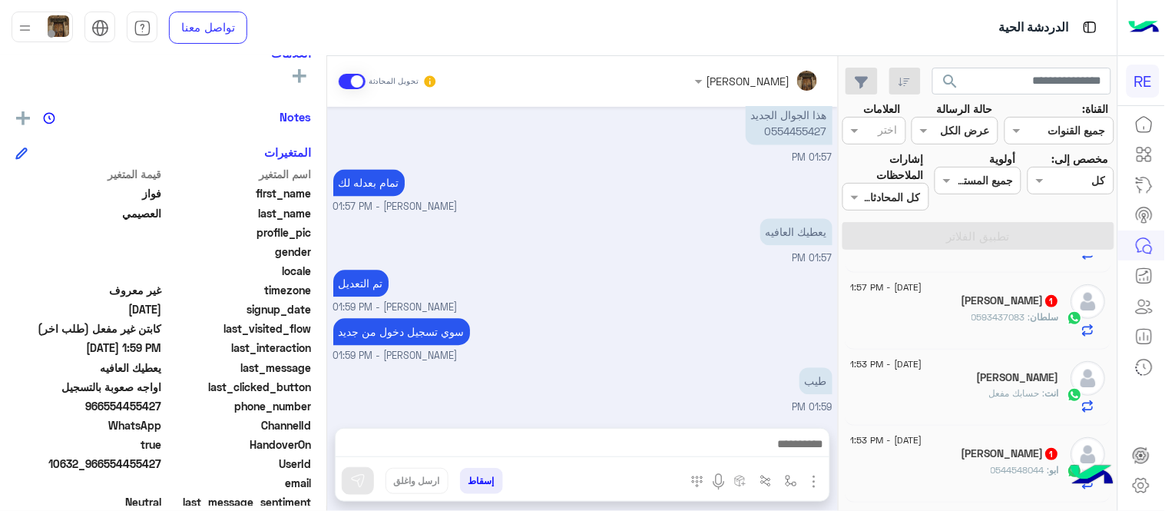
scroll to position [252, 0]
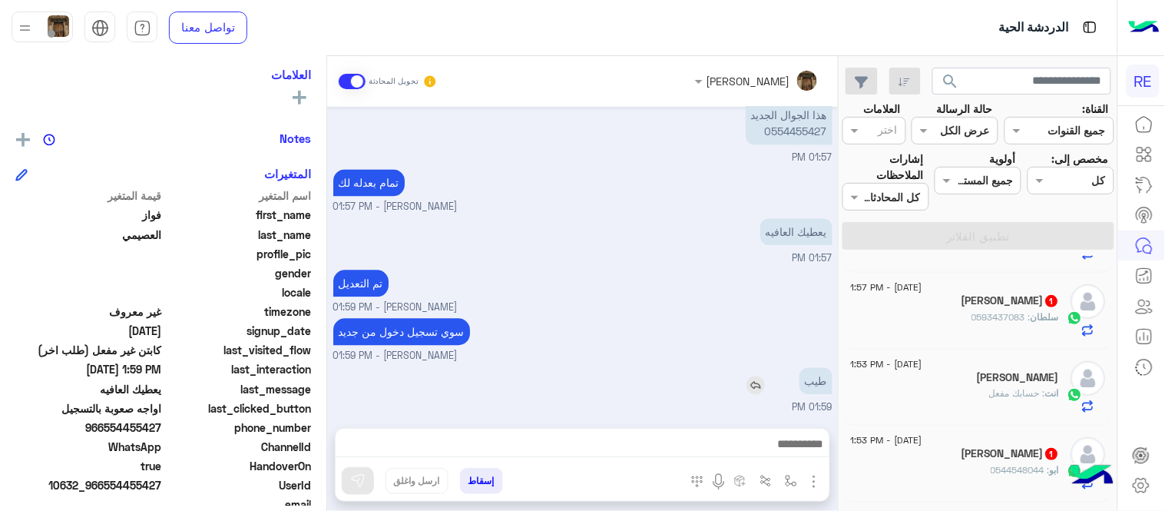
click at [730, 386] on div "طيب" at bounding box center [772, 380] width 121 height 27
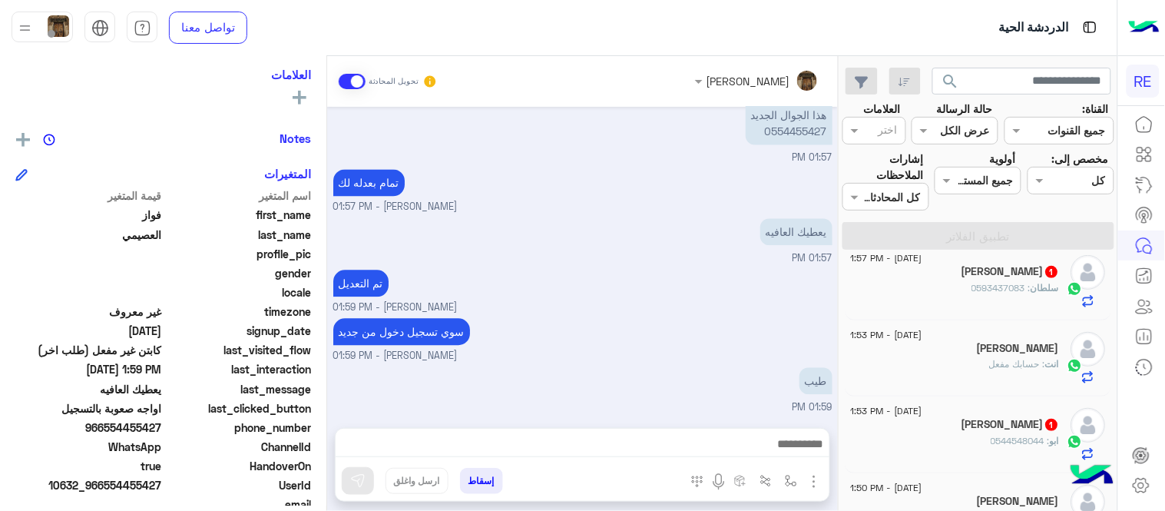
scroll to position [273, 0]
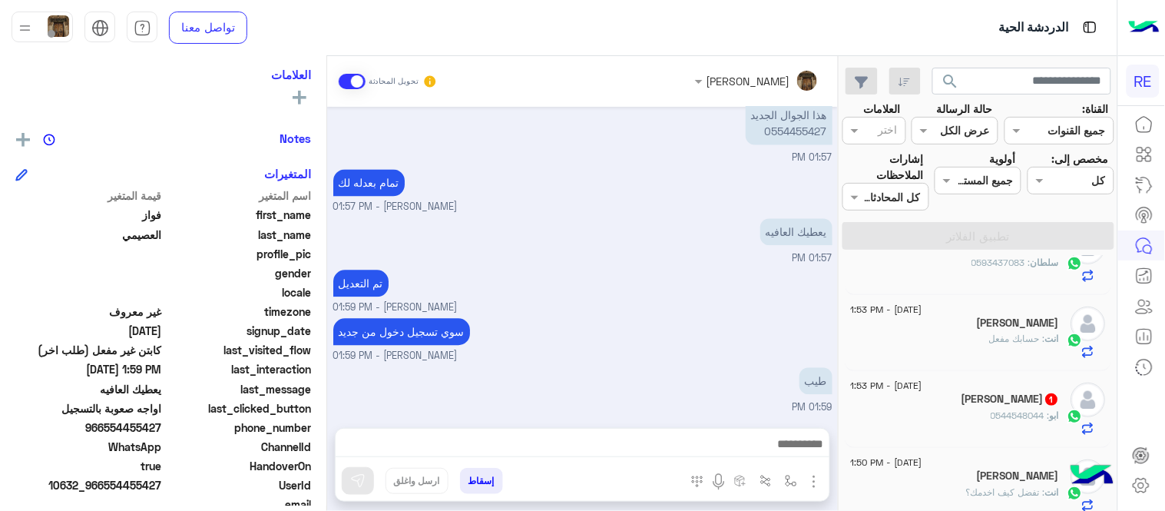
click at [956, 407] on div "ابو بيان 1" at bounding box center [955, 401] width 209 height 16
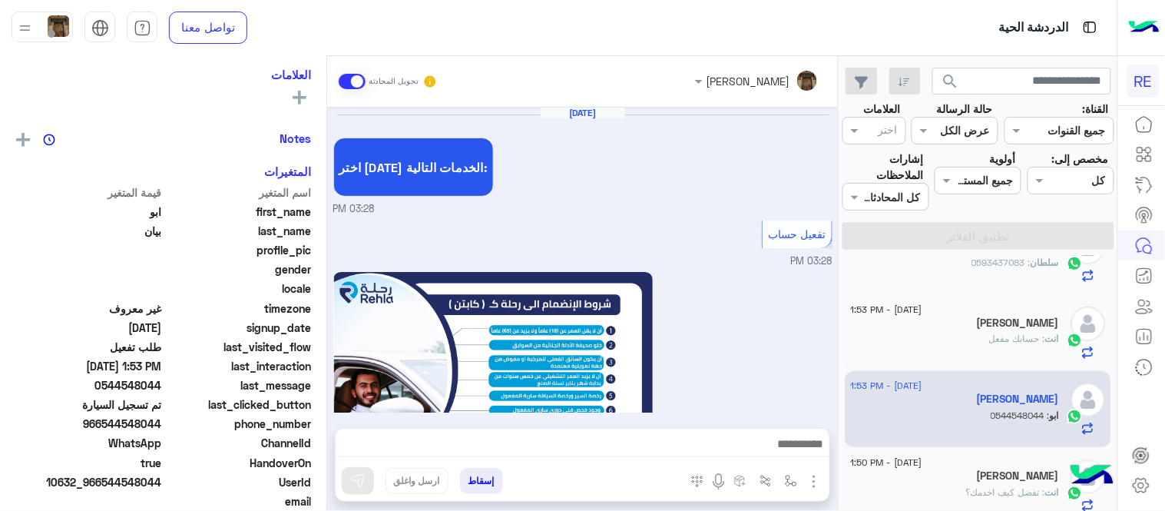
scroll to position [931, 0]
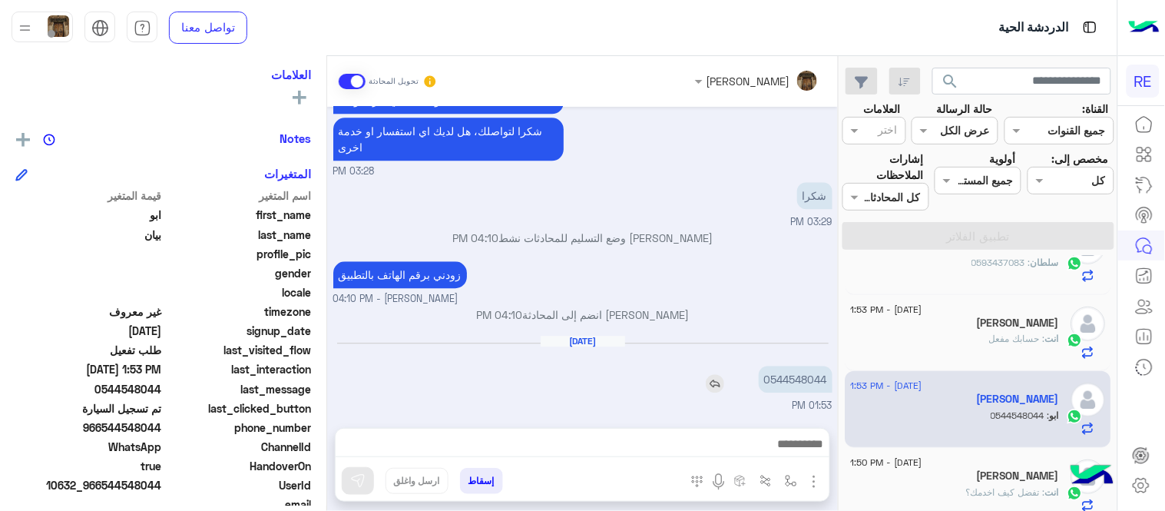
click at [803, 378] on p "0544548044" at bounding box center [796, 379] width 74 height 27
copy p "0544548044"
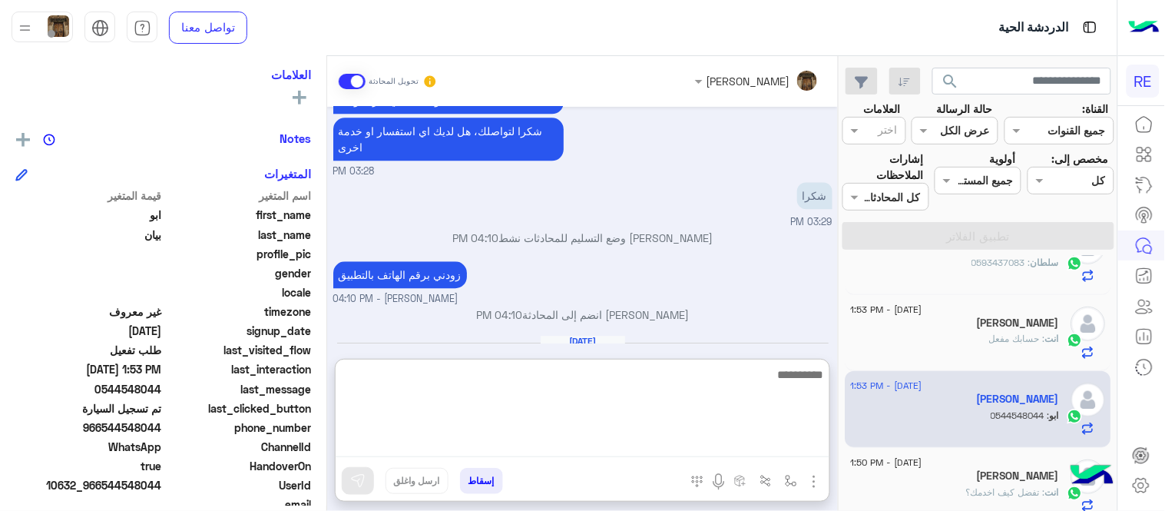
click at [562, 449] on textarea at bounding box center [583, 411] width 494 height 92
type textarea "**********"
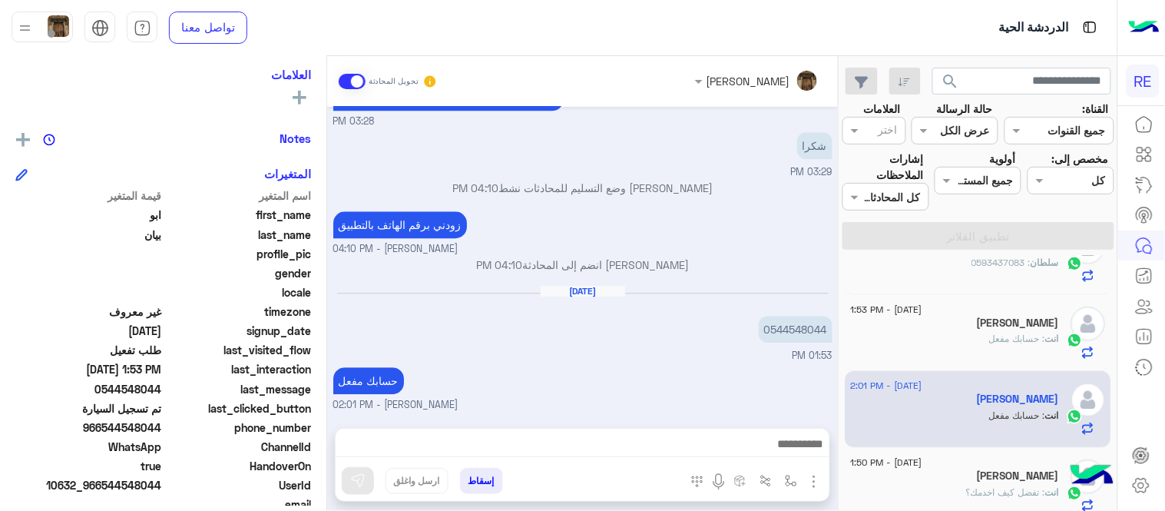
click at [709, 290] on div "Sep 14, 2025 0544548044 01:53 PM" at bounding box center [582, 324] width 499 height 78
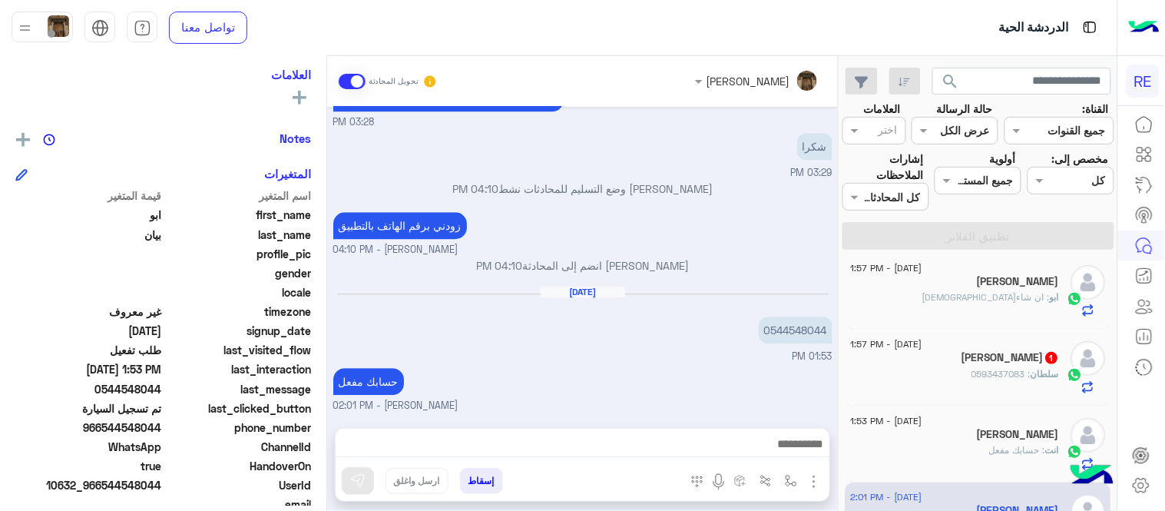
scroll to position [151, 0]
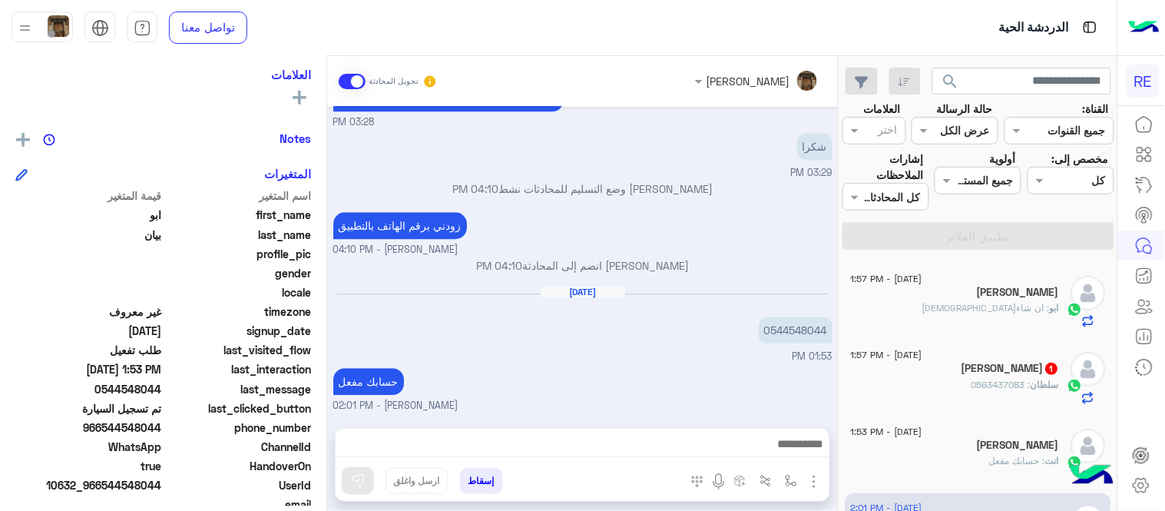
click at [937, 367] on div "سلطان الحربي 1" at bounding box center [955, 370] width 209 height 16
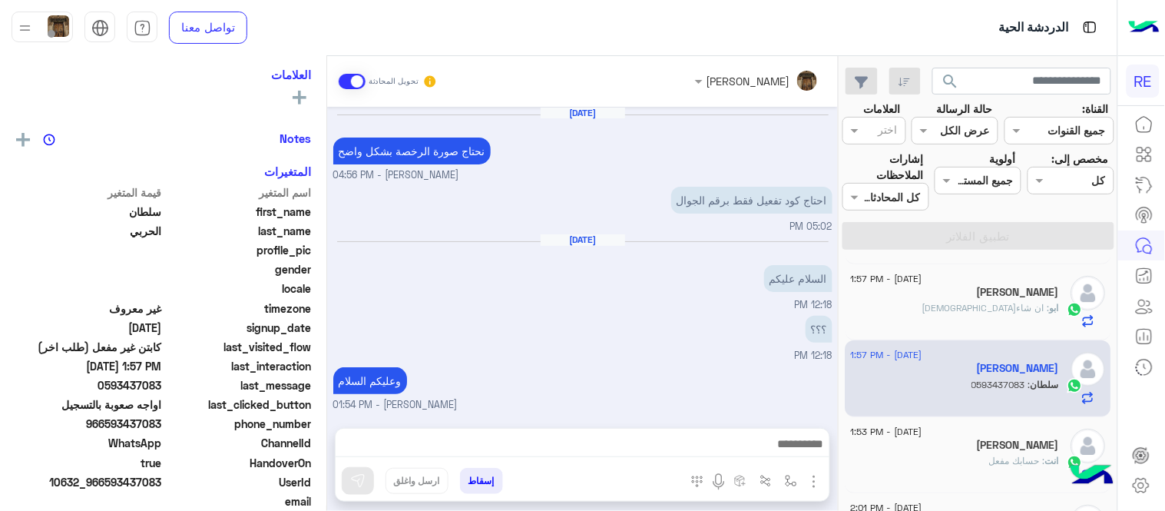
scroll to position [250, 0]
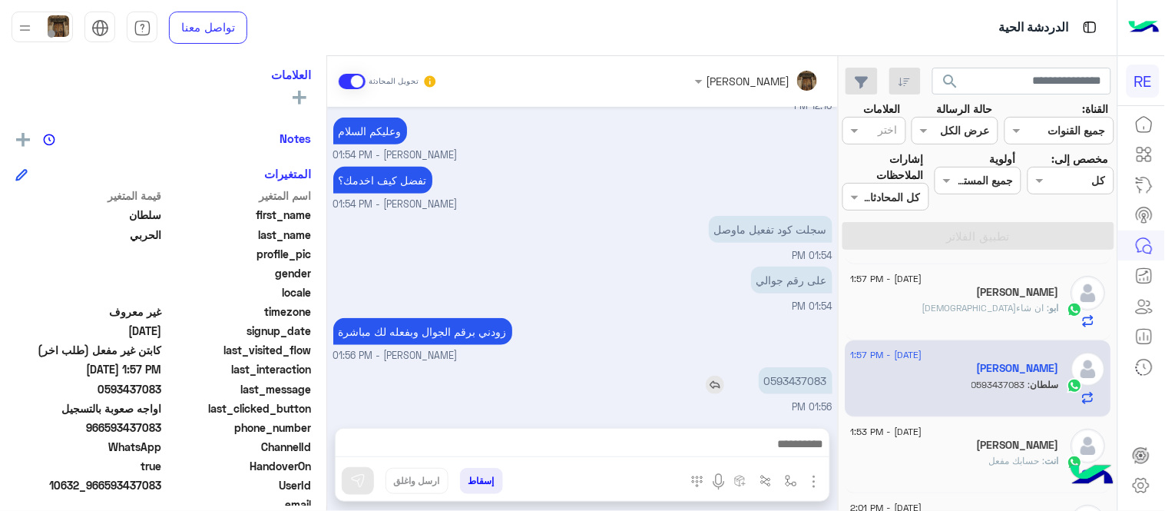
click at [787, 375] on p "0593437083" at bounding box center [796, 380] width 74 height 27
copy p "0593437083"
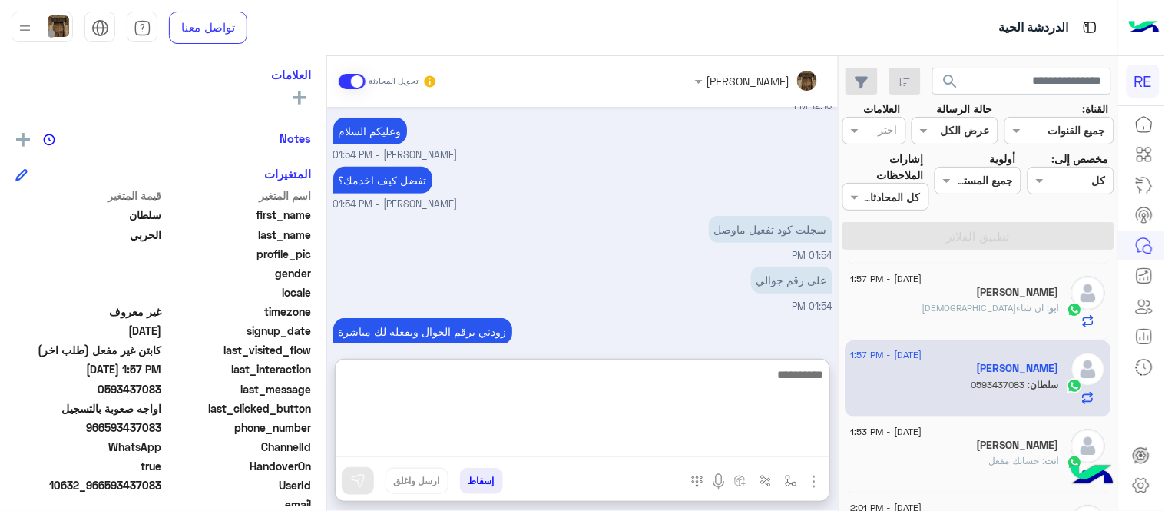
click at [681, 446] on textarea at bounding box center [583, 411] width 494 height 92
type textarea "**********"
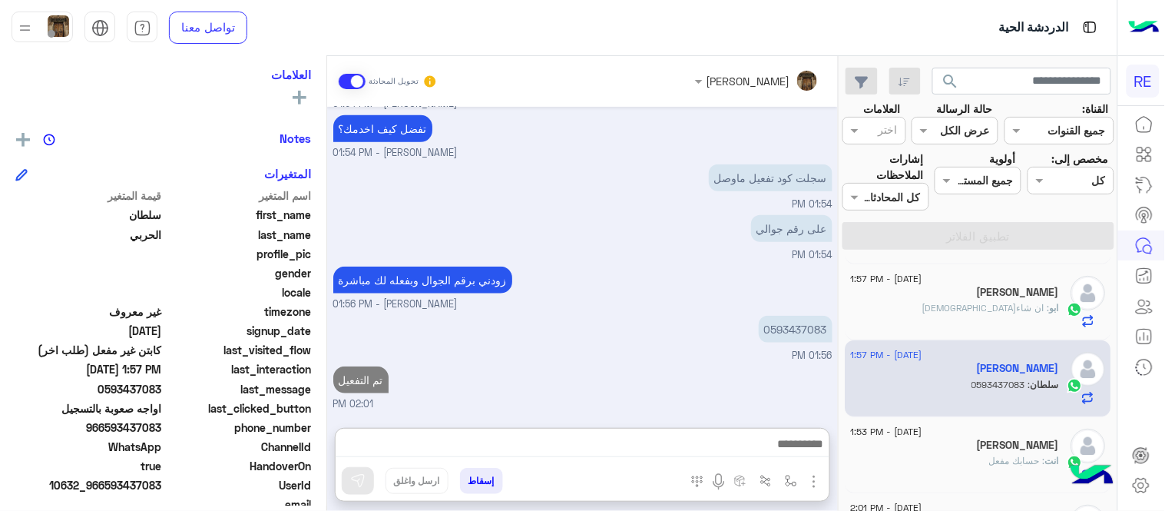
click at [744, 319] on div "Sep 13, 2025 نحتاج صورة الرخصة بشكل واضح عبير زكريا - 04:56 PM احتاج كود تفعيل …" at bounding box center [582, 260] width 511 height 306
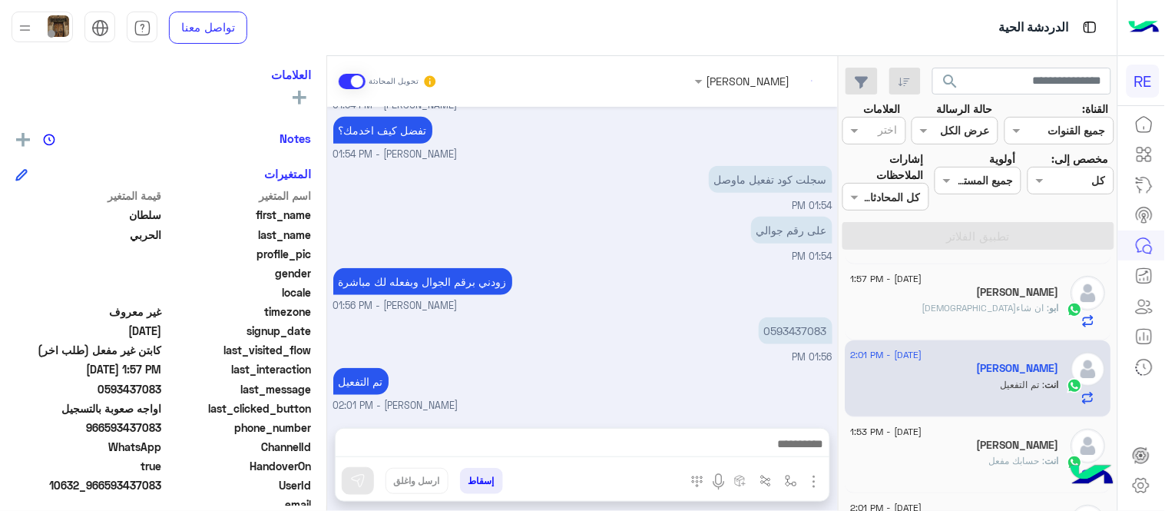
scroll to position [0, 0]
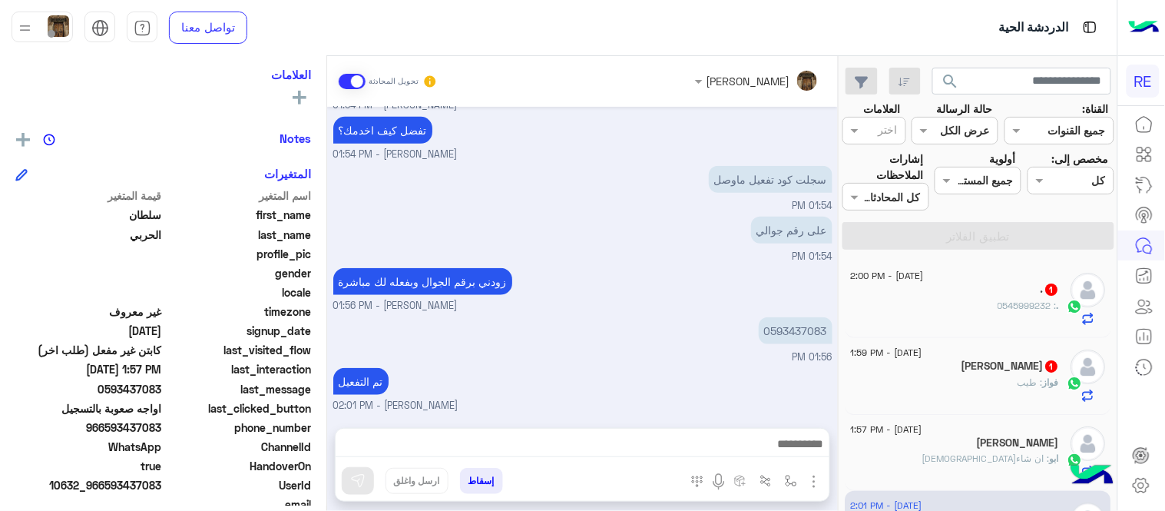
click at [971, 361] on div "فواز العصيمي 1" at bounding box center [955, 368] width 209 height 16
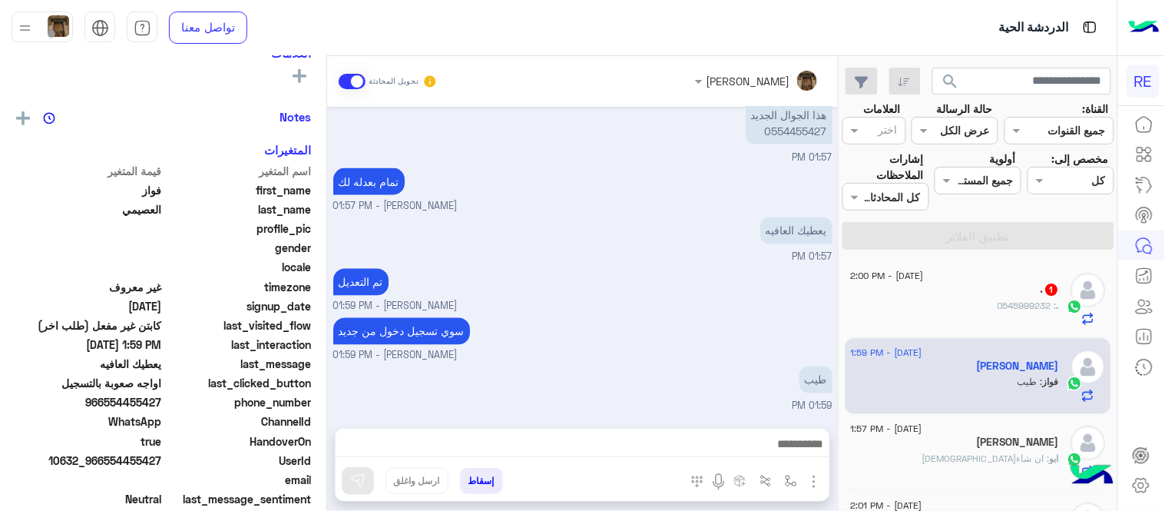
scroll to position [252, 0]
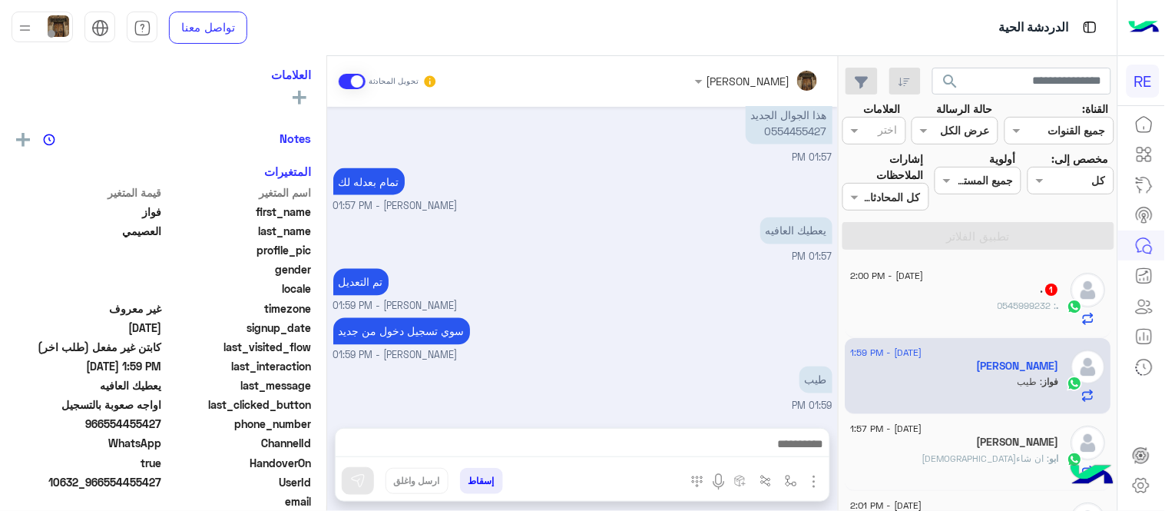
click at [938, 287] on div ". 1" at bounding box center [955, 291] width 209 height 16
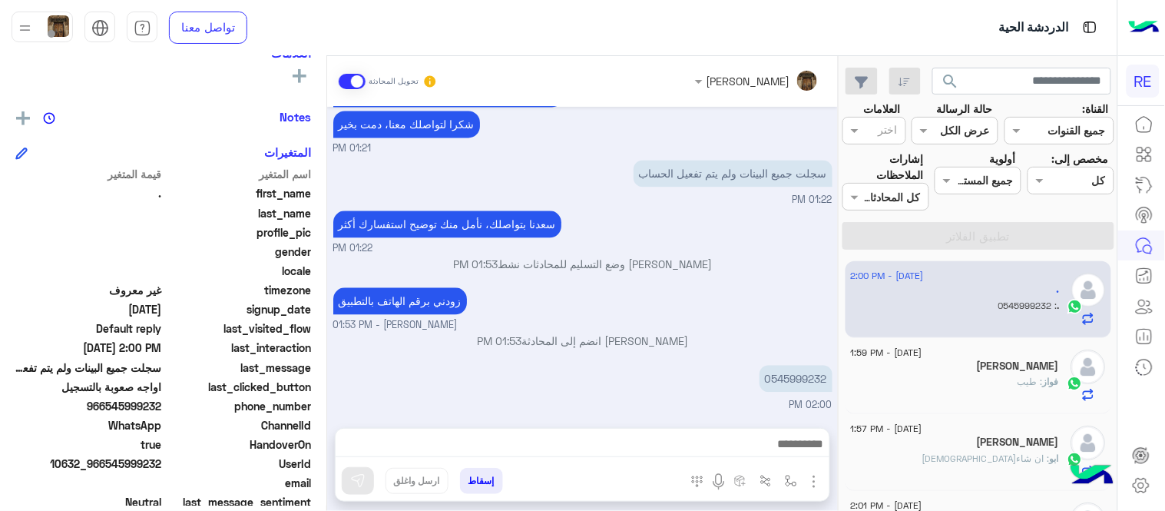
scroll to position [252, 0]
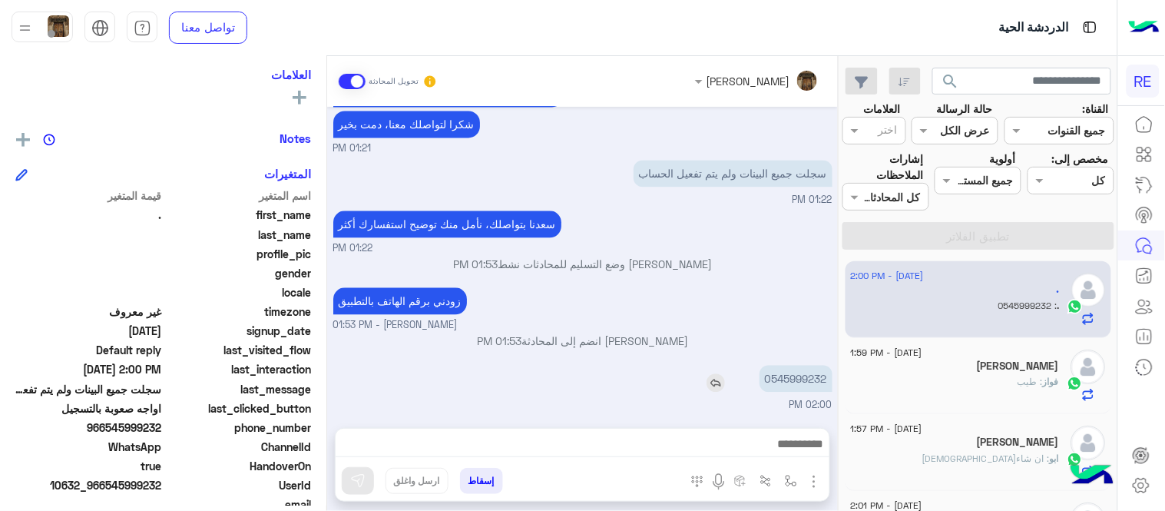
click at [804, 377] on p "0545999232" at bounding box center [796, 379] width 73 height 27
copy p "0545999232"
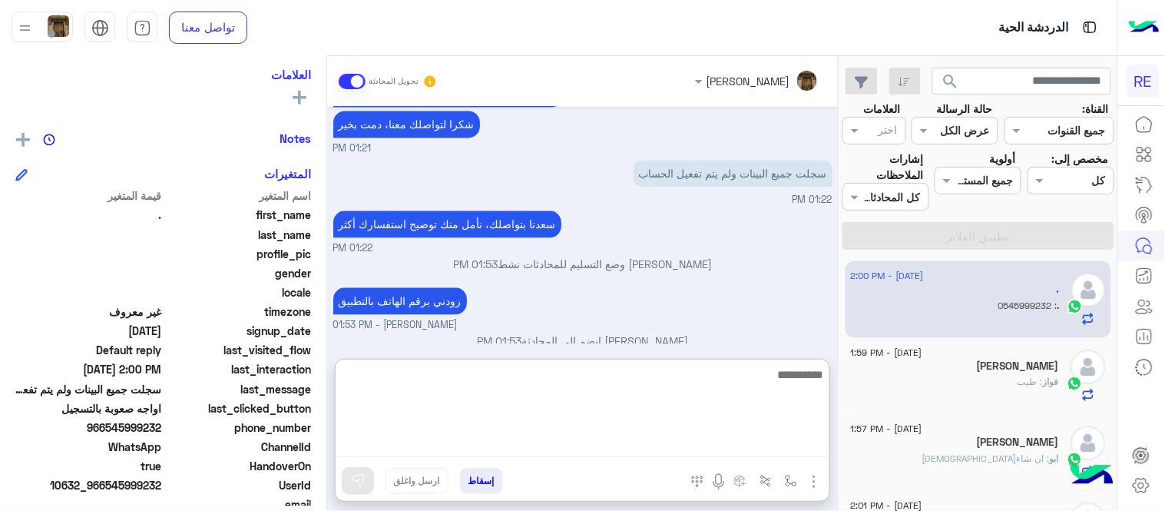
click at [555, 447] on textarea at bounding box center [583, 411] width 494 height 92
type textarea "**********"
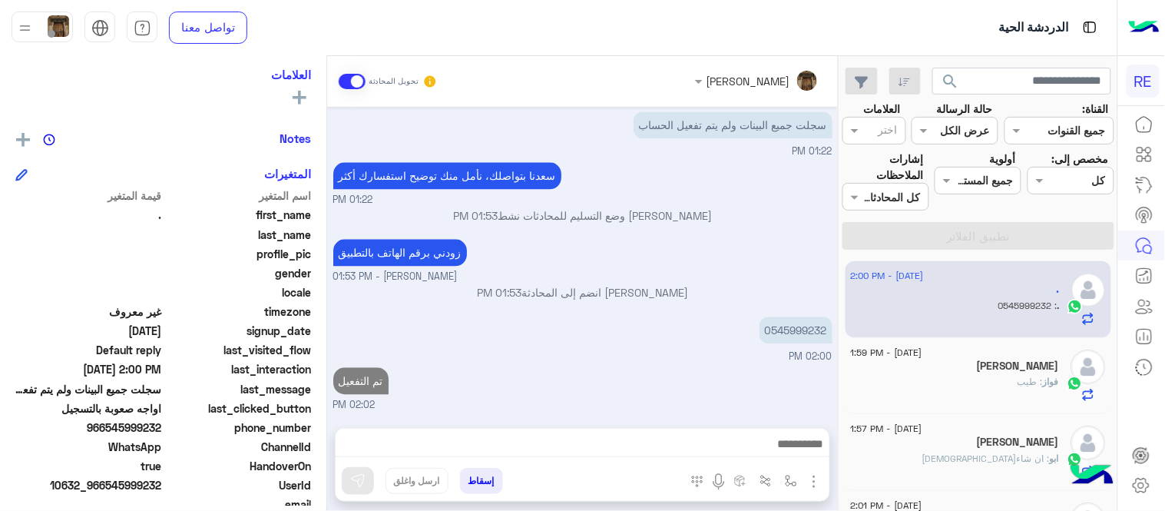
scroll to position [922, 0]
click at [943, 381] on div "فواز : طيب" at bounding box center [955, 388] width 209 height 27
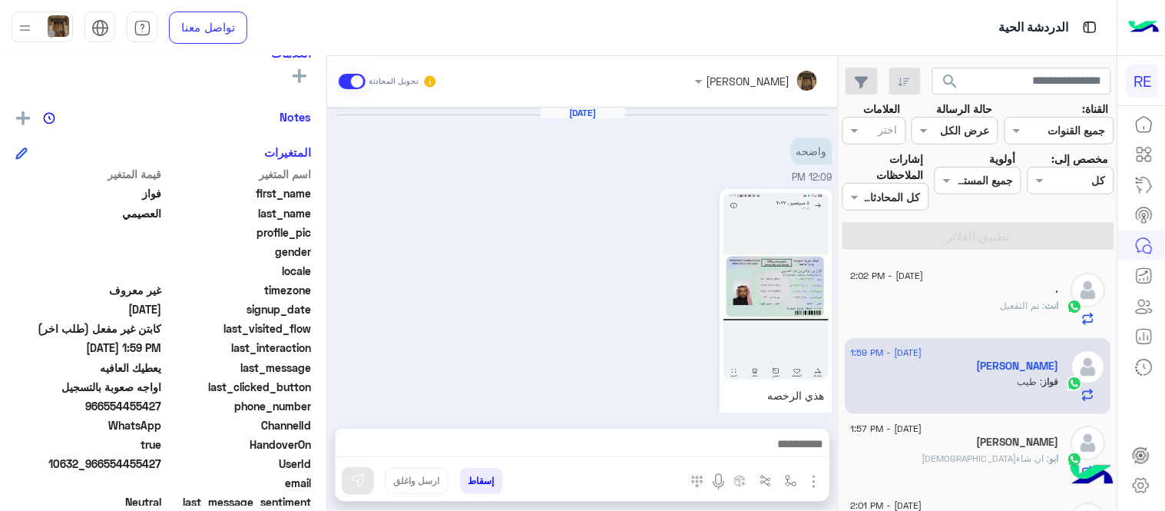
scroll to position [252, 0]
